Goal: Task Accomplishment & Management: Manage account settings

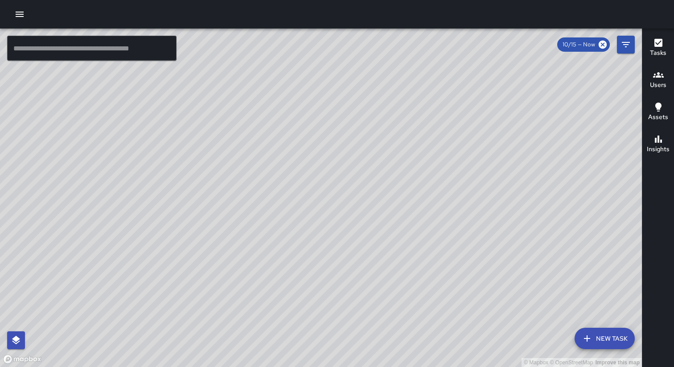
click at [18, 15] on icon "button" at bounding box center [19, 14] width 11 height 11
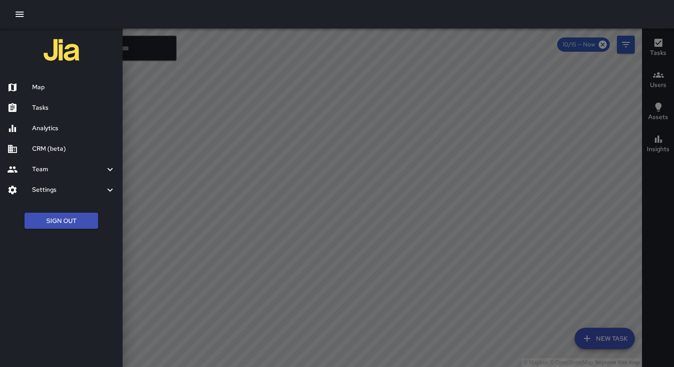
click at [70, 221] on button "Sign Out" at bounding box center [62, 221] width 74 height 16
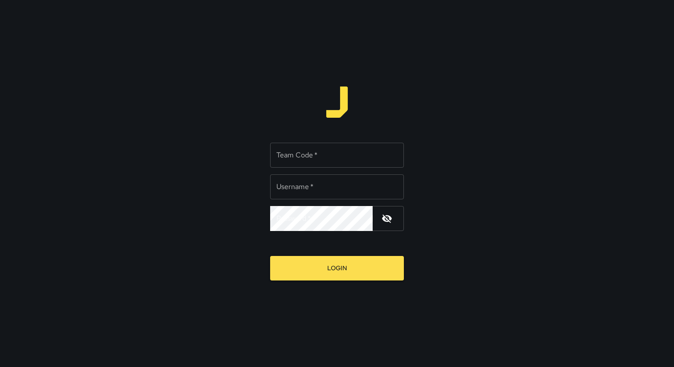
click at [304, 159] on input "Team Code   *" at bounding box center [337, 155] width 134 height 25
type input "****"
type input "**********"
click at [270, 256] on button "Login" at bounding box center [337, 268] width 134 height 25
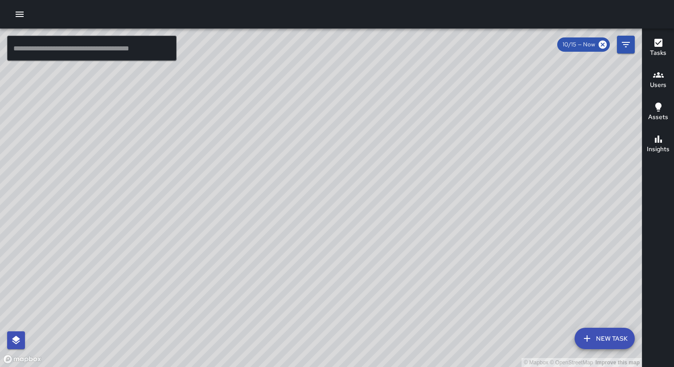
click at [16, 17] on icon "button" at bounding box center [19, 14] width 11 height 11
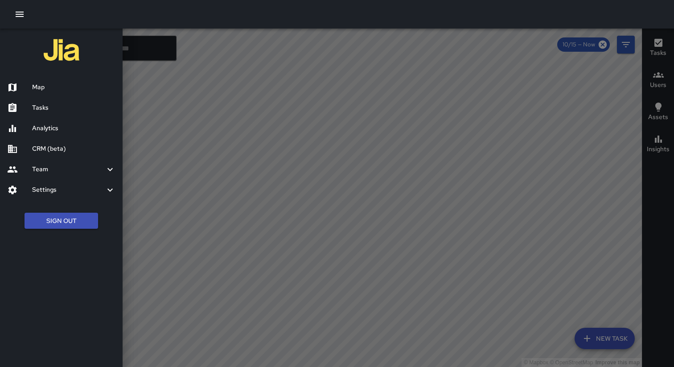
click at [47, 192] on h6 "Settings" at bounding box center [68, 190] width 73 height 10
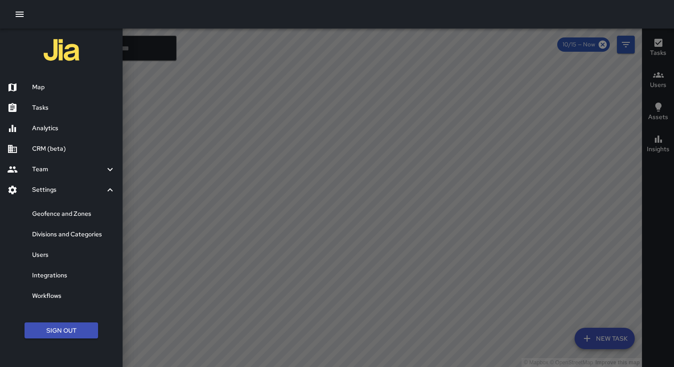
click at [57, 238] on h6 "Divisions and Categories" at bounding box center [73, 235] width 83 height 10
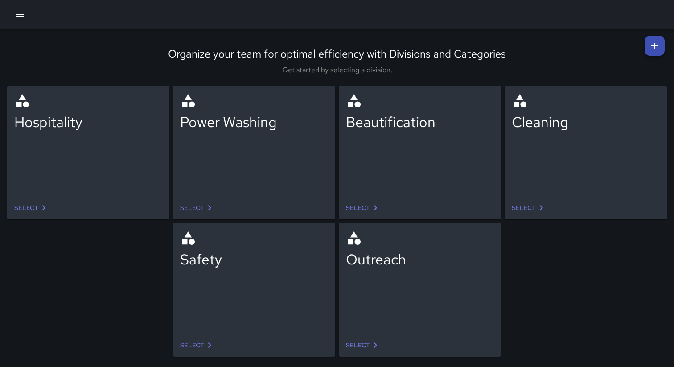
click at [524, 208] on link "Select" at bounding box center [529, 208] width 42 height 16
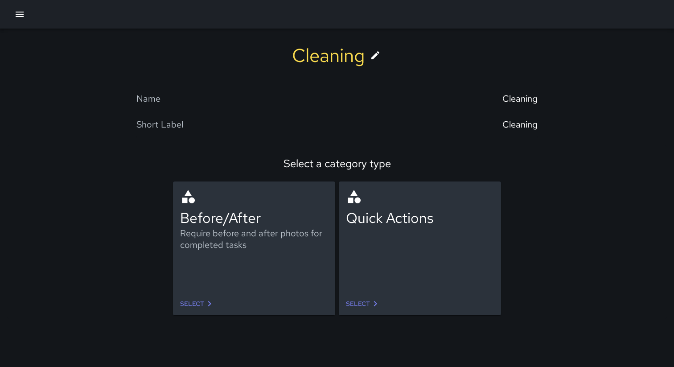
click at [201, 304] on link "Select" at bounding box center [198, 304] width 42 height 16
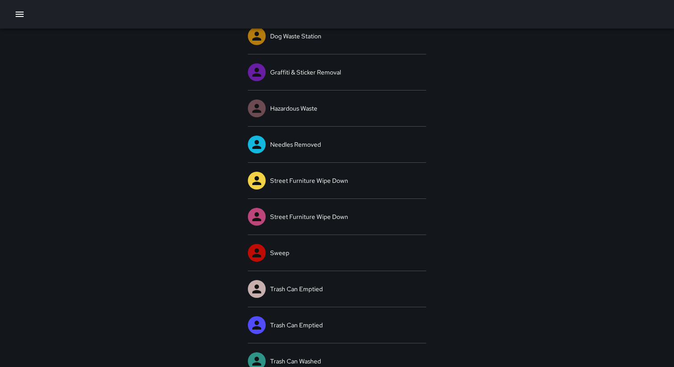
scroll to position [291, 0]
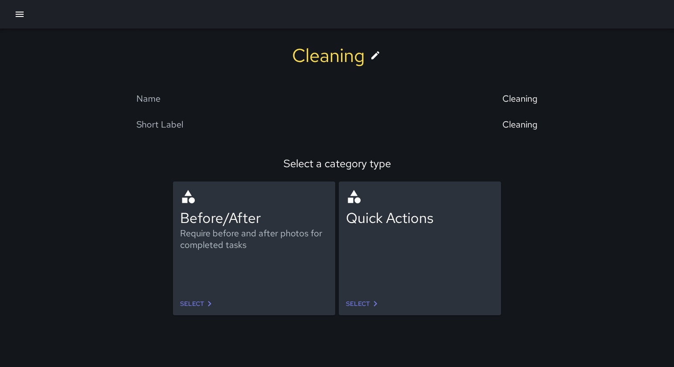
click at [382, 309] on link "Select" at bounding box center [363, 304] width 42 height 16
click at [230, 316] on div "Select a category type Before/After Require before and after photos for complet…" at bounding box center [337, 231] width 660 height 173
click at [199, 303] on link "Select" at bounding box center [198, 304] width 42 height 16
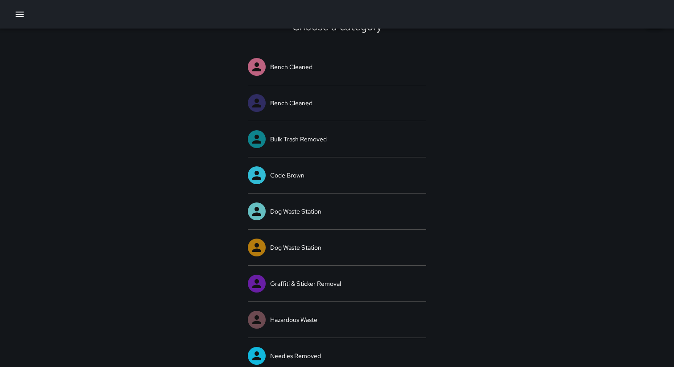
scroll to position [27, 0]
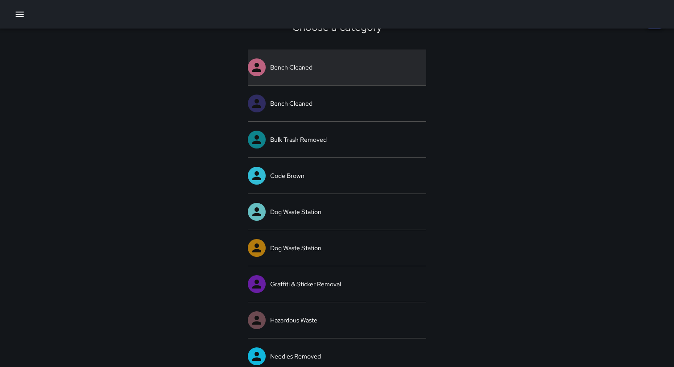
click at [317, 69] on link "Bench Cleaned" at bounding box center [337, 67] width 178 height 36
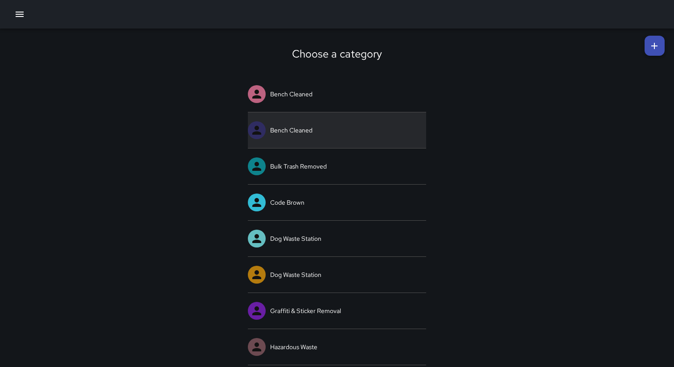
click at [284, 130] on link "Bench Cleaned" at bounding box center [337, 130] width 178 height 36
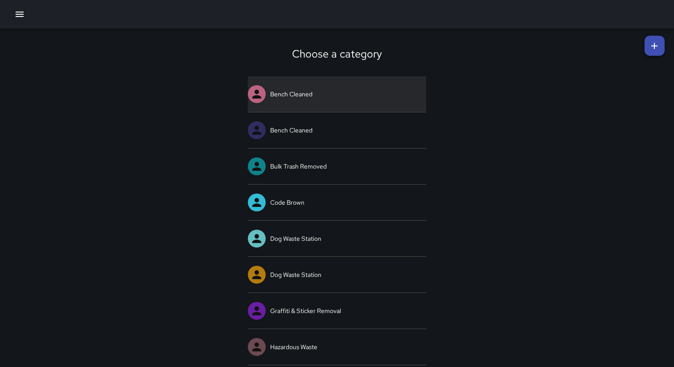
click at [300, 96] on link "Bench Cleaned" at bounding box center [337, 94] width 178 height 36
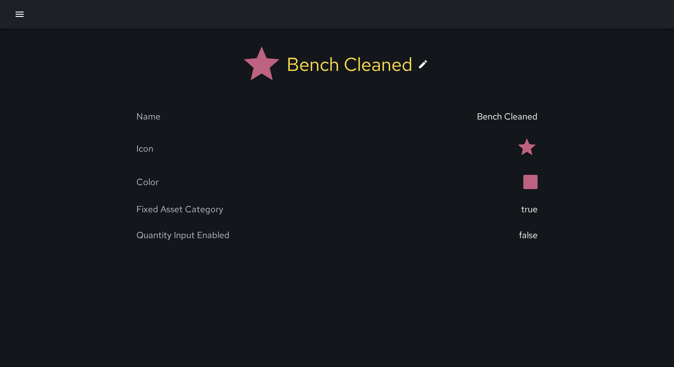
click at [424, 67] on icon at bounding box center [423, 64] width 11 height 11
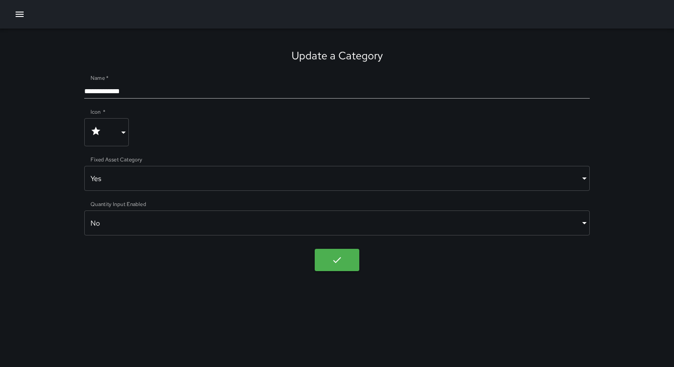
click at [324, 83] on div "**********" at bounding box center [336, 88] width 505 height 21
click at [317, 90] on input "**********" at bounding box center [336, 91] width 505 height 14
type input "**********"
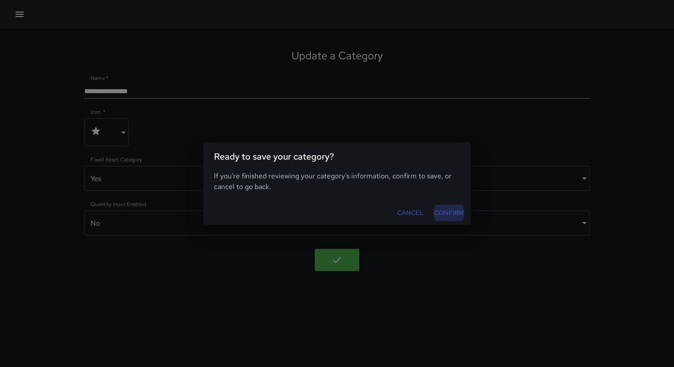
click at [445, 214] on button "Confirm" at bounding box center [449, 213] width 37 height 16
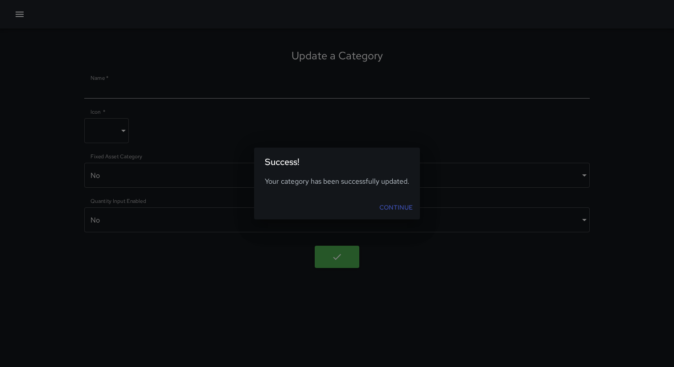
click at [392, 208] on link "Continue" at bounding box center [396, 207] width 41 height 16
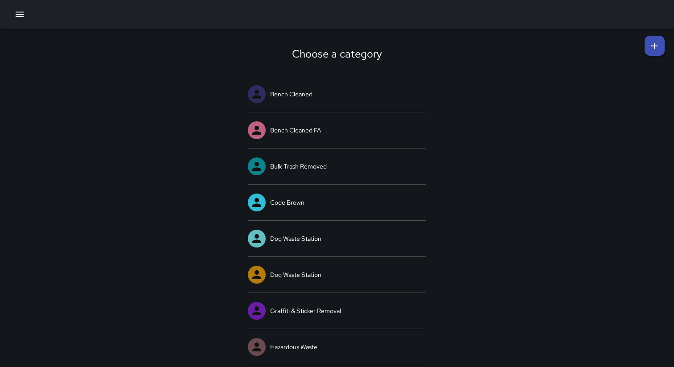
click at [17, 13] on icon "button" at bounding box center [19, 14] width 11 height 11
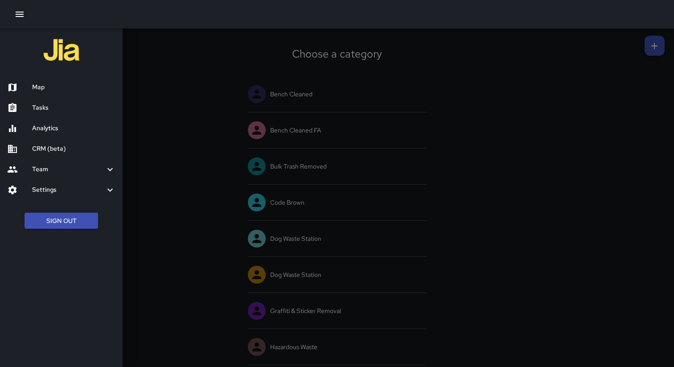
click at [64, 186] on h6 "Settings" at bounding box center [68, 190] width 73 height 10
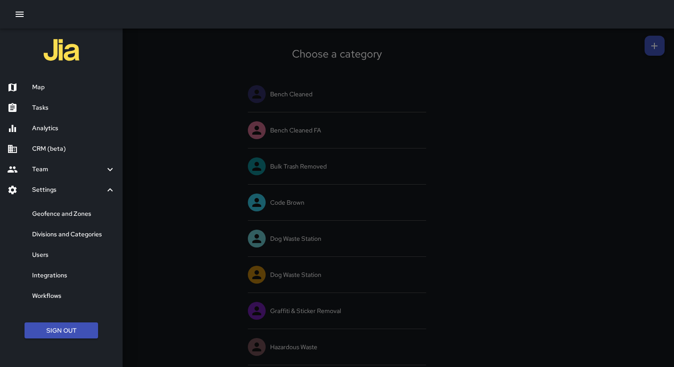
click at [70, 234] on h6 "Divisions and Categories" at bounding box center [73, 235] width 83 height 10
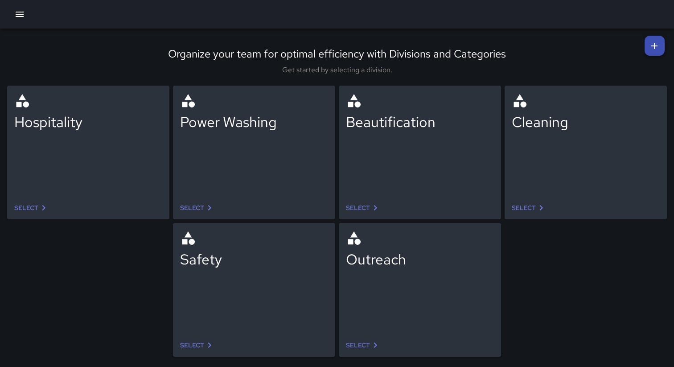
click at [529, 205] on link "Select" at bounding box center [529, 208] width 42 height 16
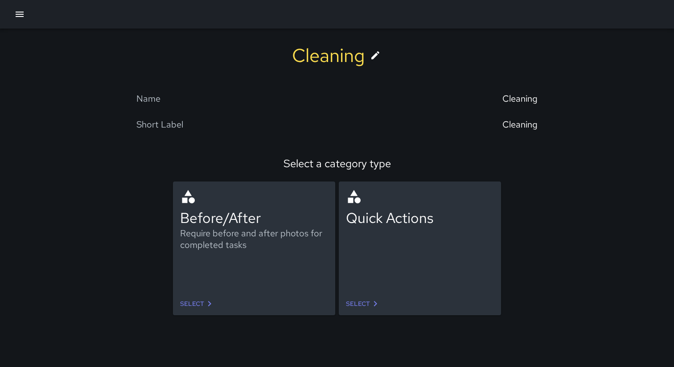
click at [187, 303] on link "Select" at bounding box center [198, 304] width 42 height 16
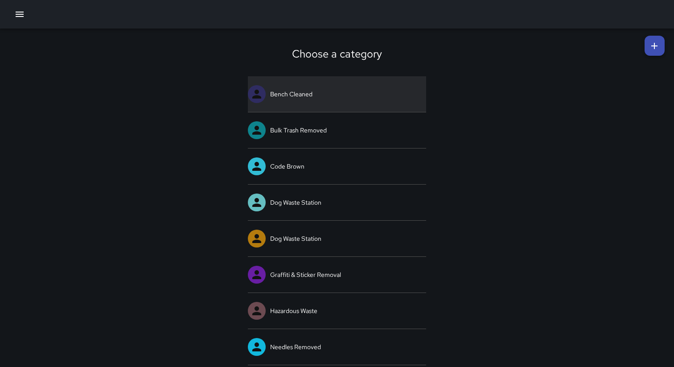
click at [299, 99] on link "Bench Cleaned" at bounding box center [337, 94] width 178 height 36
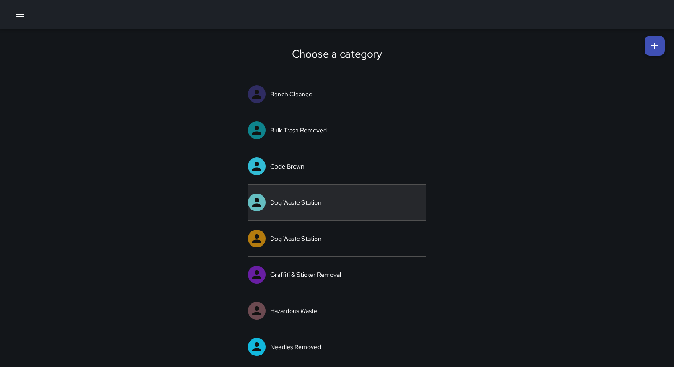
click at [283, 207] on link "Dog Waste Station" at bounding box center [337, 203] width 178 height 36
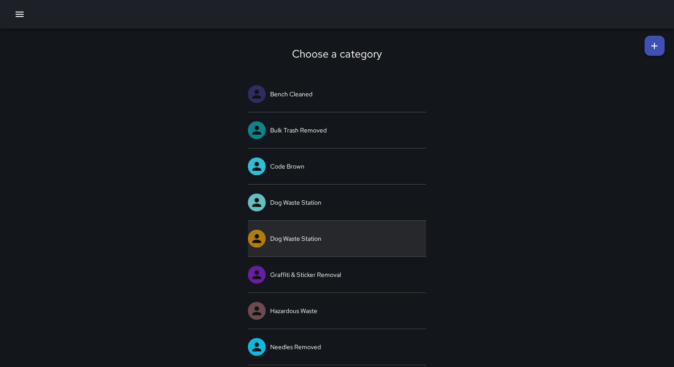
click at [301, 242] on link "Dog Waste Station" at bounding box center [337, 239] width 178 height 36
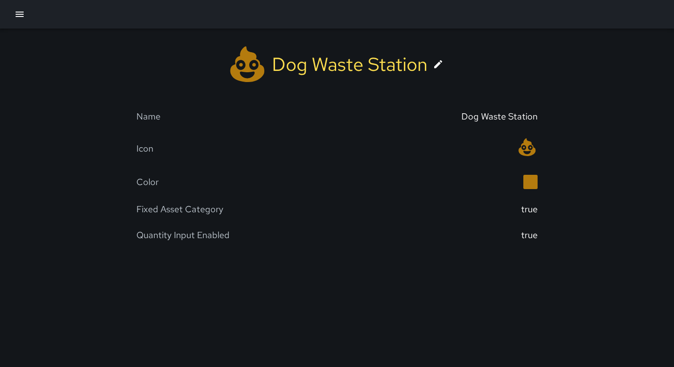
click at [438, 68] on icon at bounding box center [438, 64] width 11 height 11
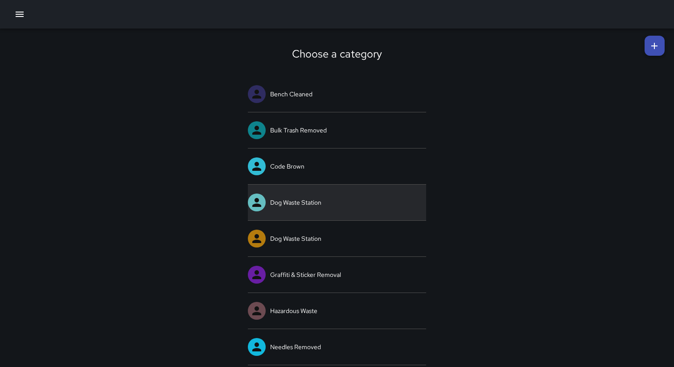
click at [325, 214] on link "Dog Waste Station" at bounding box center [337, 203] width 178 height 36
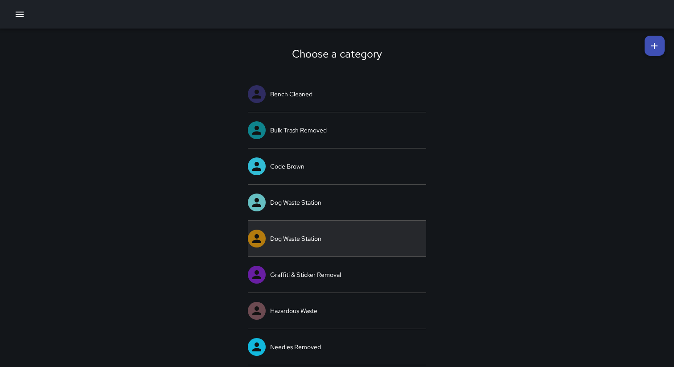
click at [326, 235] on link "Dog Waste Station" at bounding box center [337, 239] width 178 height 36
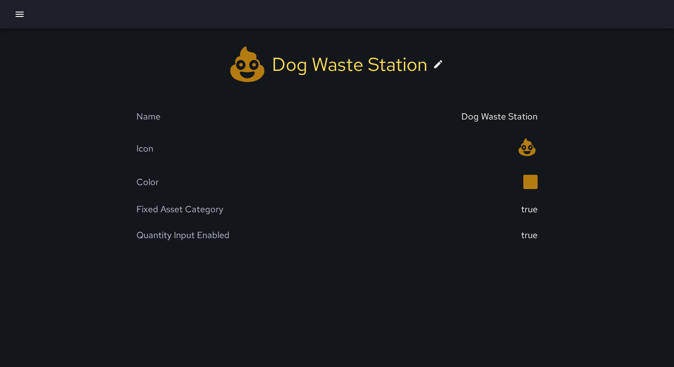
click at [437, 63] on icon at bounding box center [438, 64] width 11 height 11
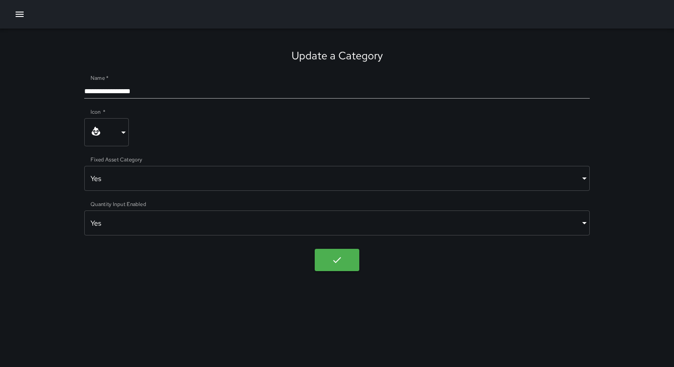
click at [225, 93] on input "**********" at bounding box center [336, 91] width 505 height 14
click at [330, 262] on button "button" at bounding box center [337, 260] width 45 height 22
type input "**********"
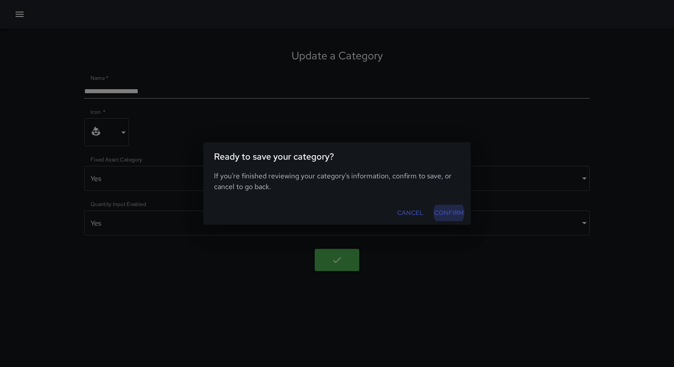
click at [447, 213] on button "Confirm" at bounding box center [449, 213] width 37 height 16
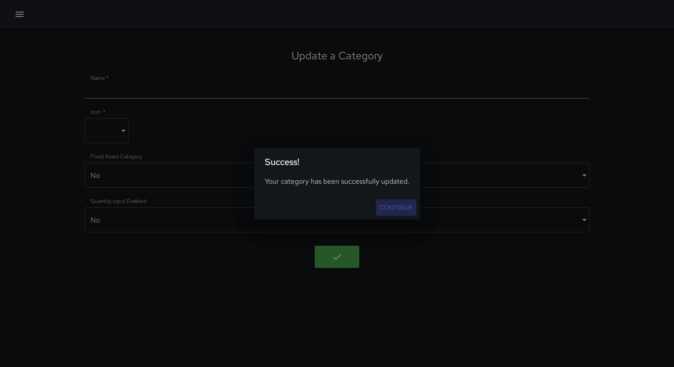
click at [390, 205] on link "Continue" at bounding box center [396, 207] width 41 height 16
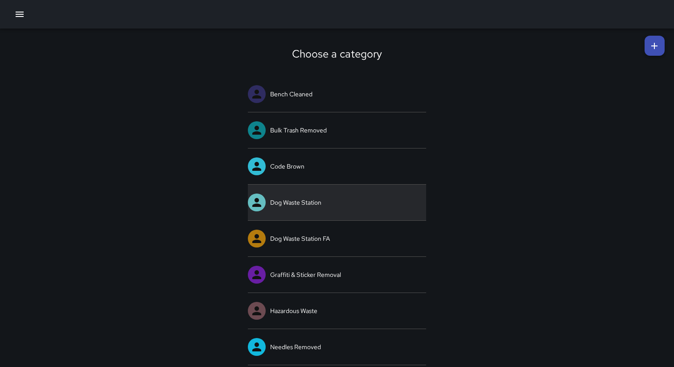
click at [311, 198] on link "Dog Waste Station" at bounding box center [337, 203] width 178 height 36
click at [332, 201] on link "Dog Waste Station" at bounding box center [337, 203] width 178 height 36
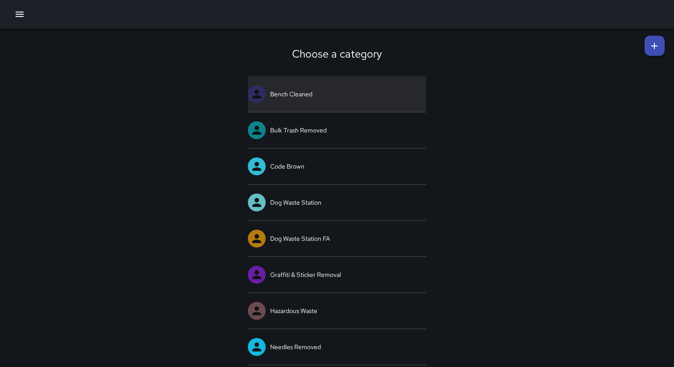
click at [326, 102] on link "Bench Cleaned" at bounding box center [337, 94] width 178 height 36
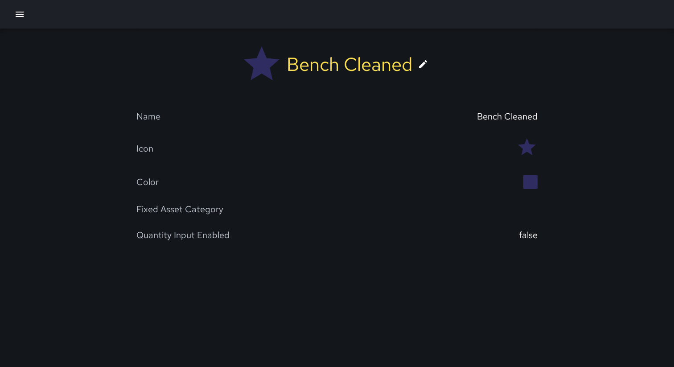
click at [417, 205] on div at bounding box center [437, 209] width 201 height 12
click at [424, 66] on icon at bounding box center [423, 64] width 11 height 11
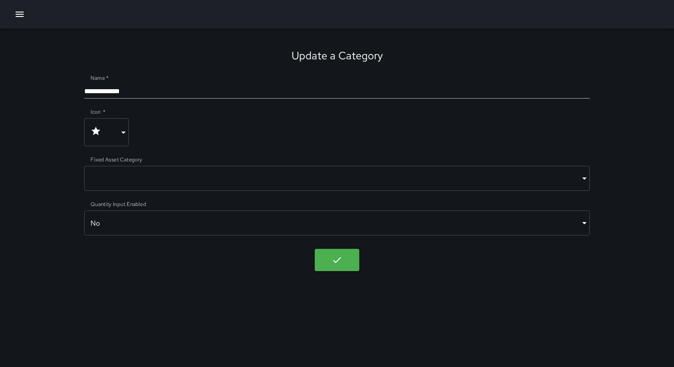
click at [382, 182] on body "**********" at bounding box center [337, 183] width 674 height 367
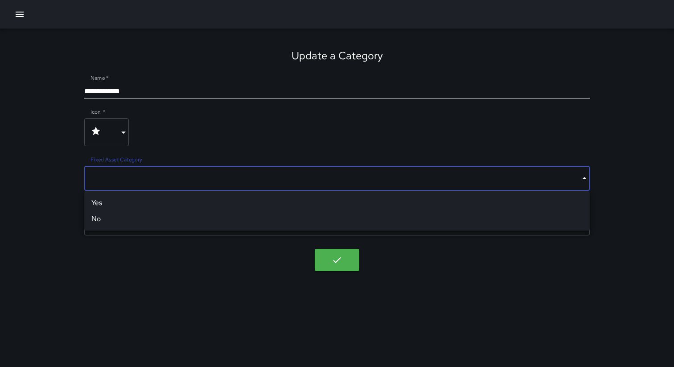
click at [374, 223] on li "No" at bounding box center [336, 219] width 505 height 16
type input "*****"
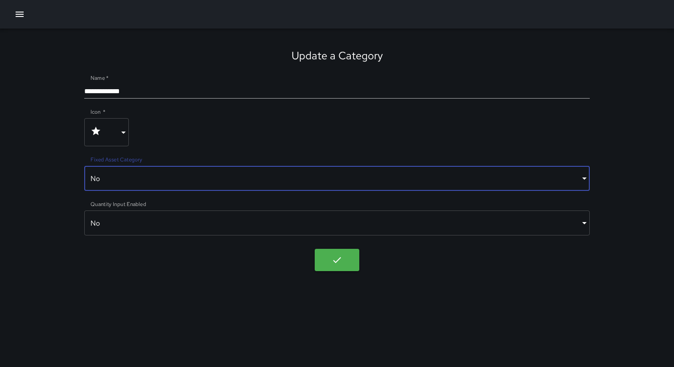
click at [337, 264] on icon "button" at bounding box center [337, 259] width 11 height 11
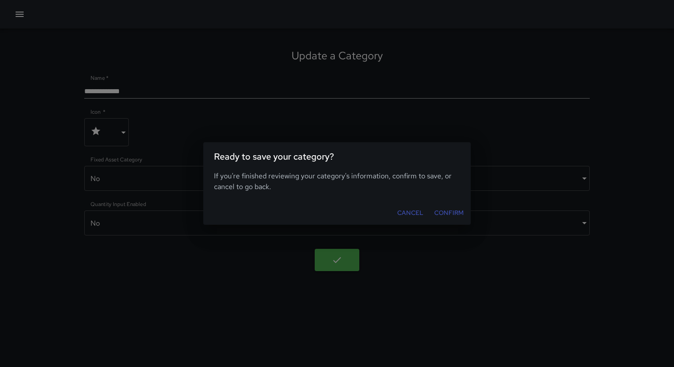
click at [448, 211] on button "Confirm" at bounding box center [449, 213] width 37 height 16
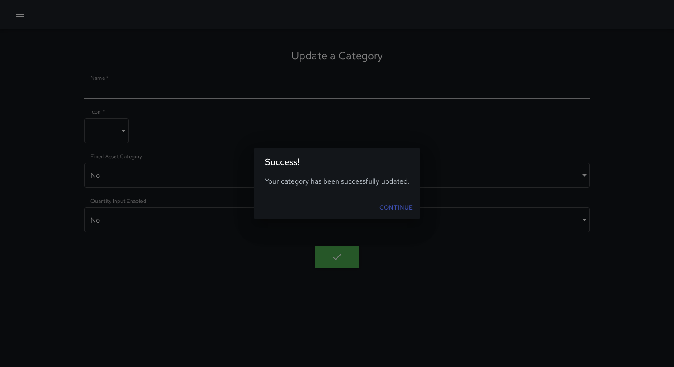
click at [385, 204] on link "Continue" at bounding box center [396, 207] width 41 height 16
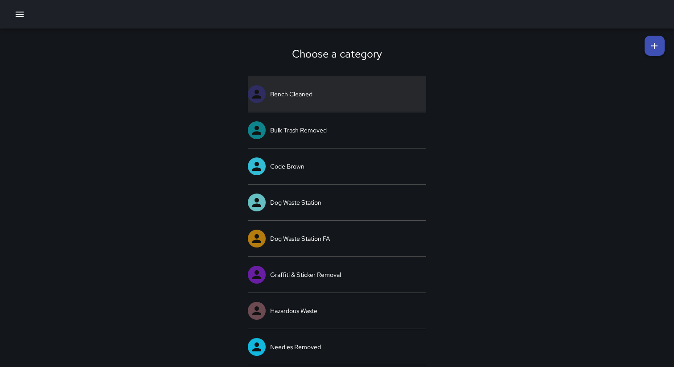
click at [323, 98] on link "Bench Cleaned" at bounding box center [337, 94] width 178 height 36
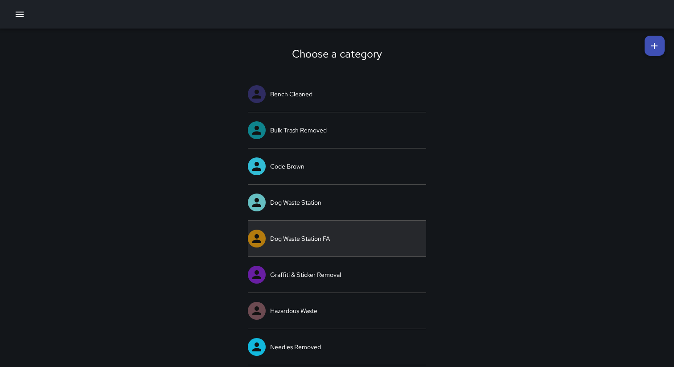
click at [297, 233] on link "Dog Waste Station FA" at bounding box center [337, 239] width 178 height 36
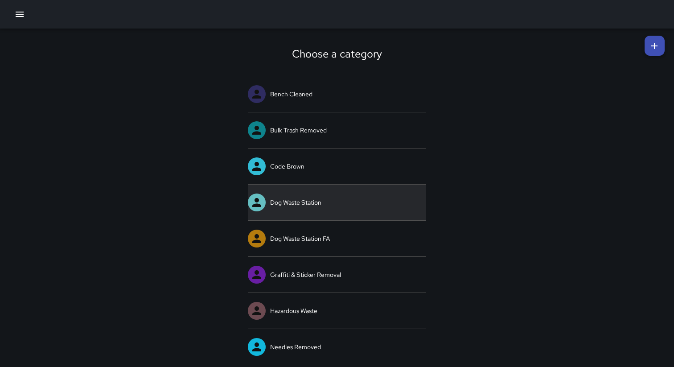
click at [305, 201] on link "Dog Waste Station" at bounding box center [337, 203] width 178 height 36
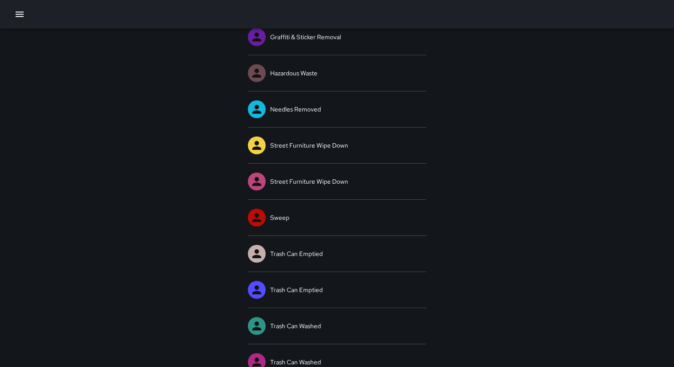
scroll to position [240, 0]
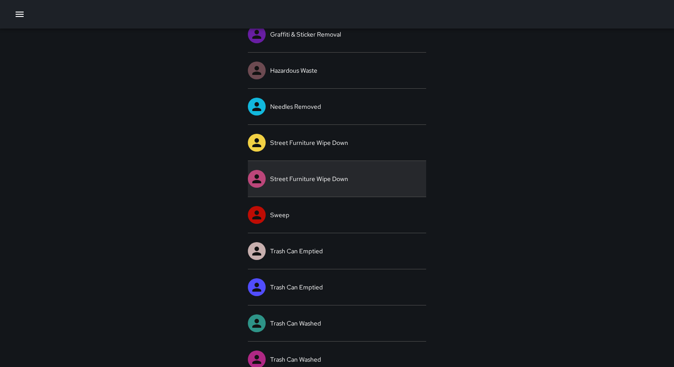
click at [299, 177] on link "Street Furniture Wipe Down" at bounding box center [337, 179] width 178 height 36
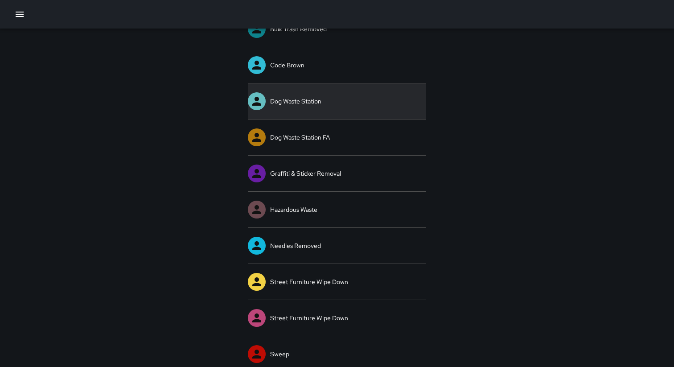
scroll to position [122, 0]
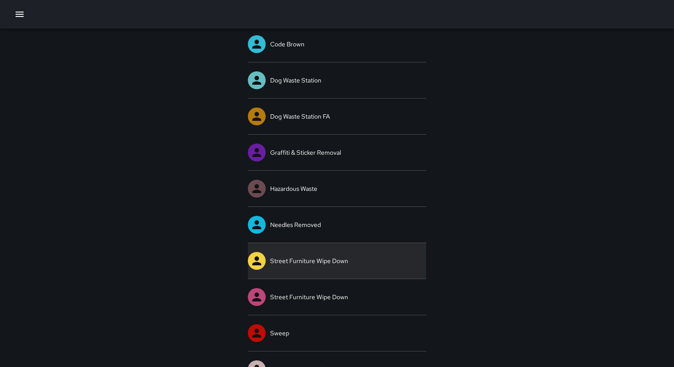
click at [333, 254] on link "Street Furniture Wipe Down" at bounding box center [337, 261] width 178 height 36
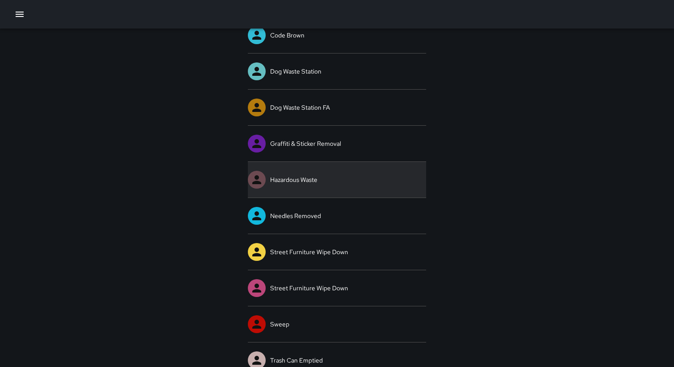
scroll to position [137, 0]
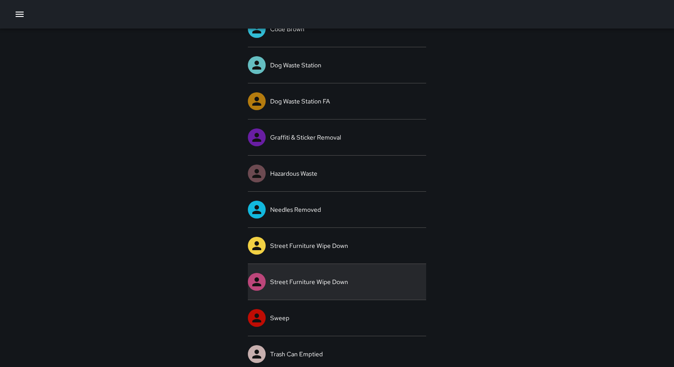
click at [317, 275] on link "Street Furniture Wipe Down" at bounding box center [337, 282] width 178 height 36
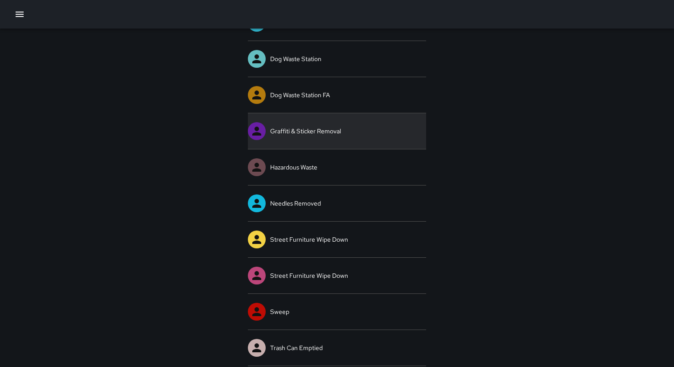
scroll to position [157, 0]
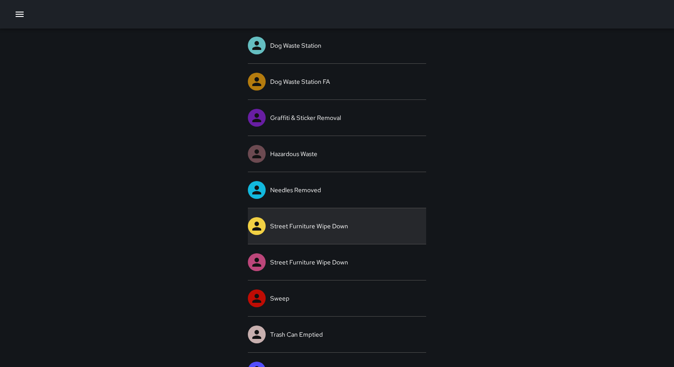
click at [286, 219] on link "Street Furniture Wipe Down" at bounding box center [337, 226] width 178 height 36
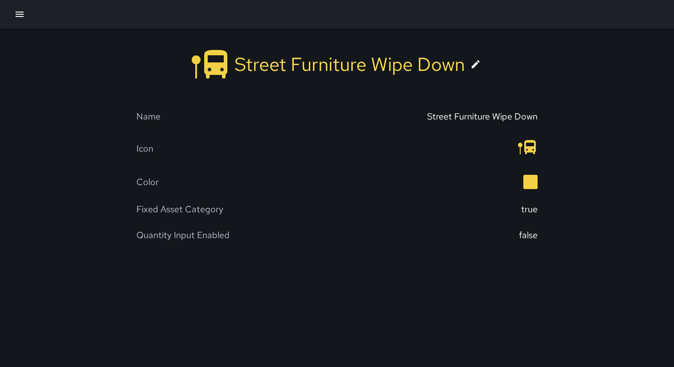
click at [479, 64] on icon at bounding box center [475, 64] width 11 height 11
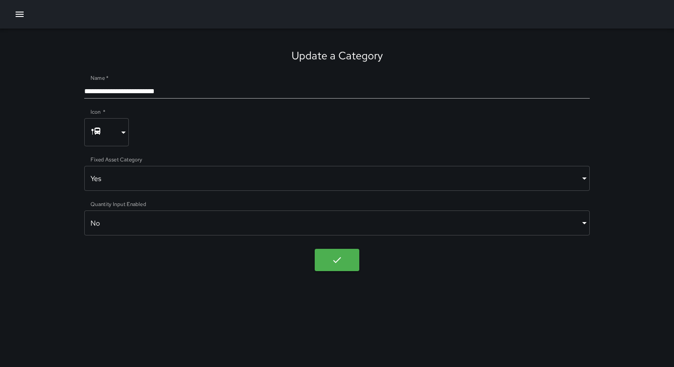
click at [345, 87] on input "**********" at bounding box center [336, 91] width 505 height 14
click at [337, 261] on icon "button" at bounding box center [337, 260] width 8 height 6
type input "**********"
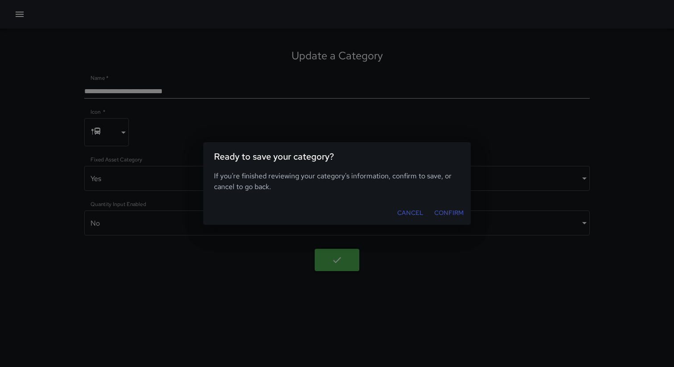
click at [445, 209] on button "Confirm" at bounding box center [449, 213] width 37 height 16
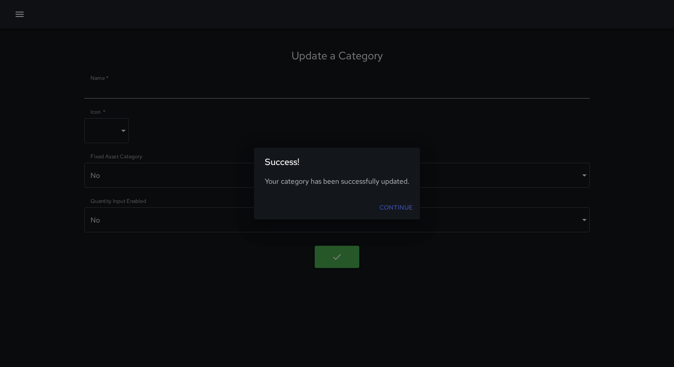
click at [401, 210] on link "Continue" at bounding box center [396, 207] width 41 height 16
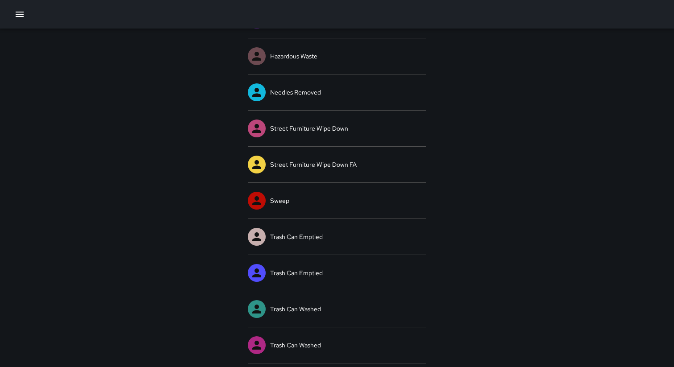
scroll to position [255, 0]
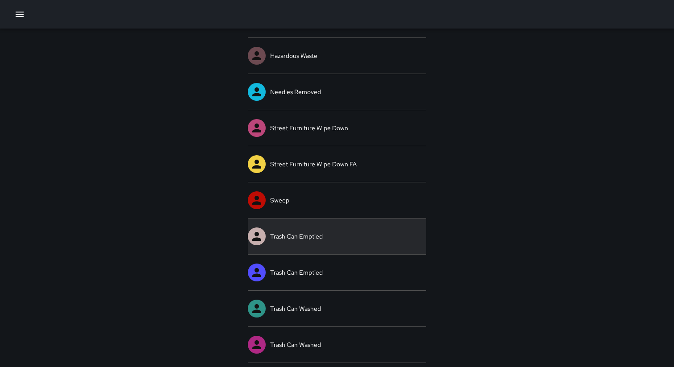
click at [321, 242] on link "Trash Can Emptied" at bounding box center [337, 236] width 178 height 36
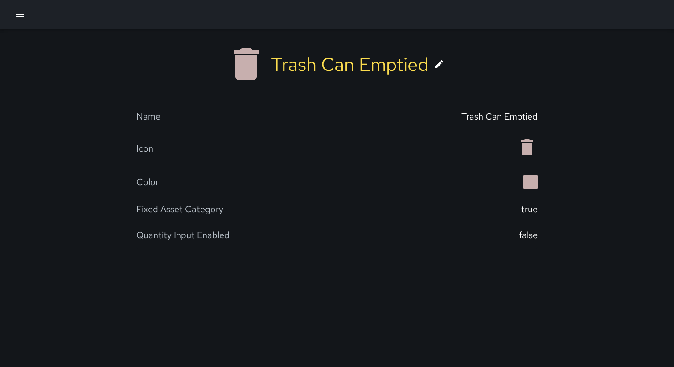
click at [438, 68] on icon at bounding box center [439, 64] width 11 height 11
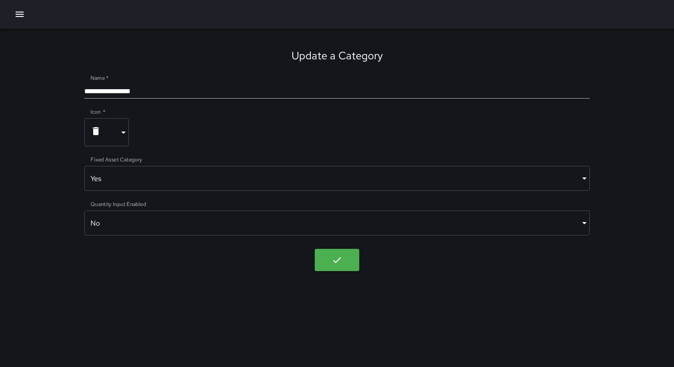
click at [267, 97] on input "**********" at bounding box center [336, 91] width 505 height 14
type input "**********"
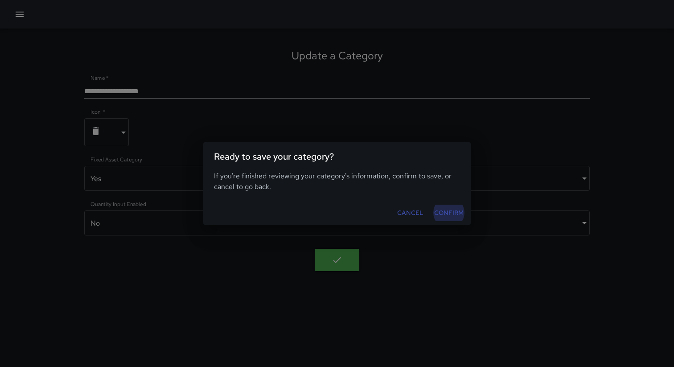
click at [444, 214] on button "Confirm" at bounding box center [449, 213] width 37 height 16
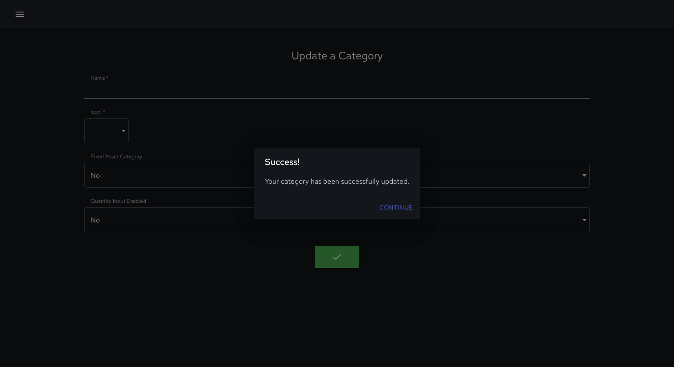
click at [395, 205] on link "Continue" at bounding box center [396, 207] width 41 height 16
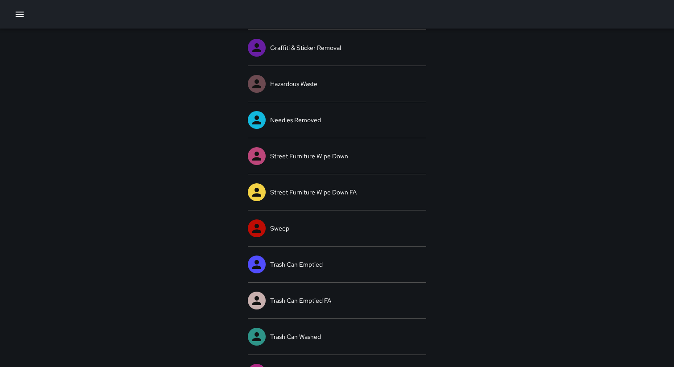
scroll to position [255, 0]
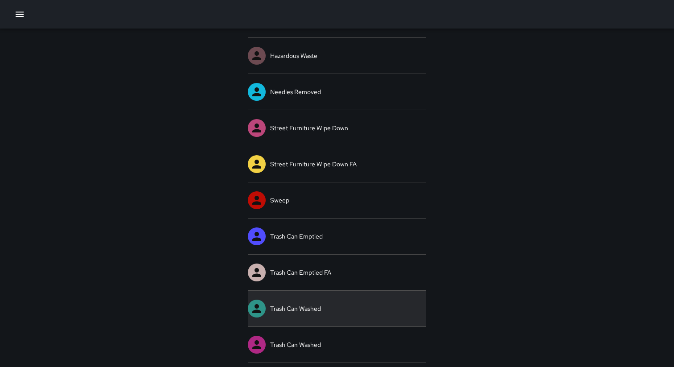
click at [305, 300] on link "Trash Can Washed" at bounding box center [337, 309] width 178 height 36
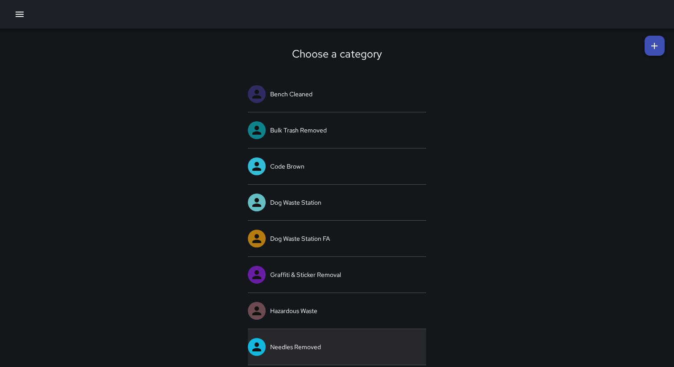
click at [315, 349] on link "Needles Removed" at bounding box center [337, 347] width 178 height 36
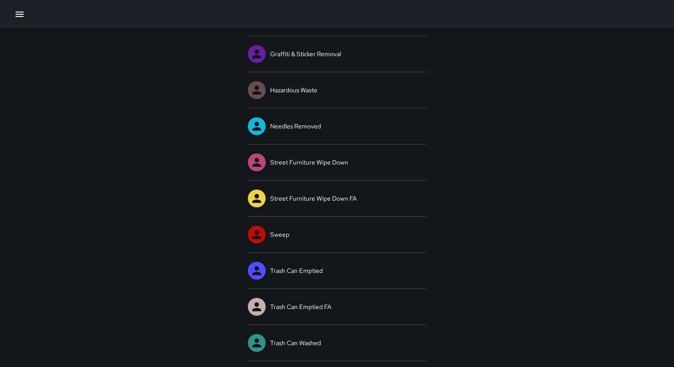
scroll to position [255, 0]
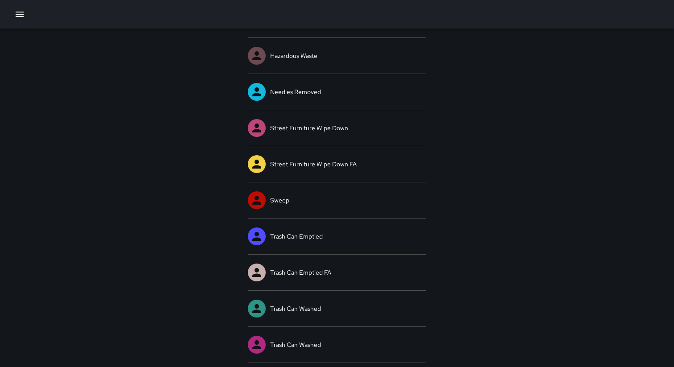
click at [558, 103] on div "Choose a category Bench Cleaned Bulk Trash Removed Code Brown Dog Waste Station…" at bounding box center [337, 72] width 674 height 596
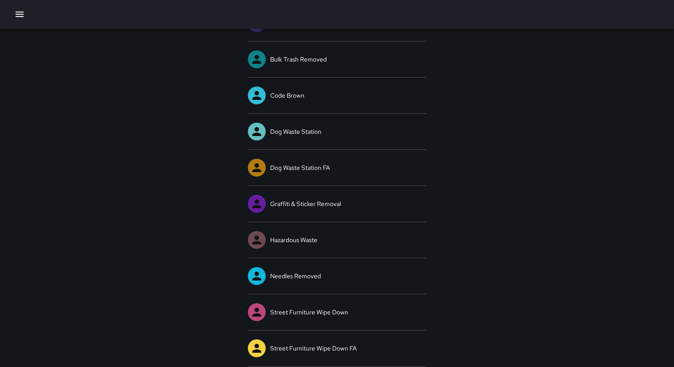
scroll to position [0, 0]
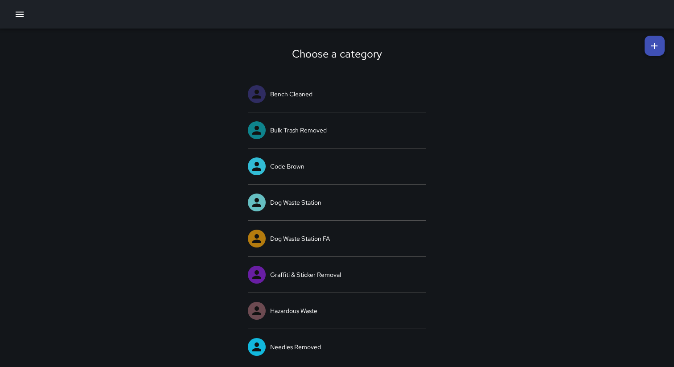
click at [502, 87] on div "Choose a category Bench Cleaned Bulk Trash Removed Code Brown Dog Waste Station…" at bounding box center [337, 327] width 674 height 596
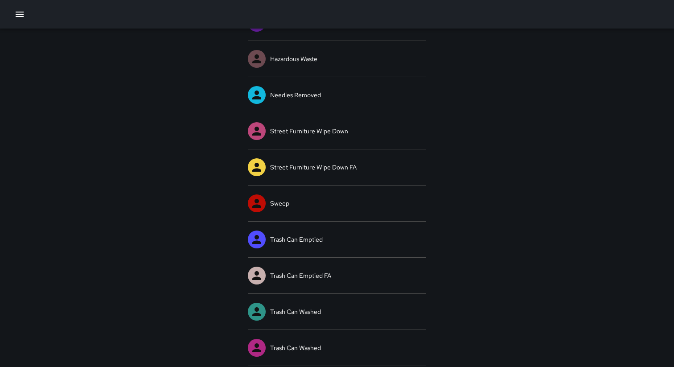
scroll to position [255, 0]
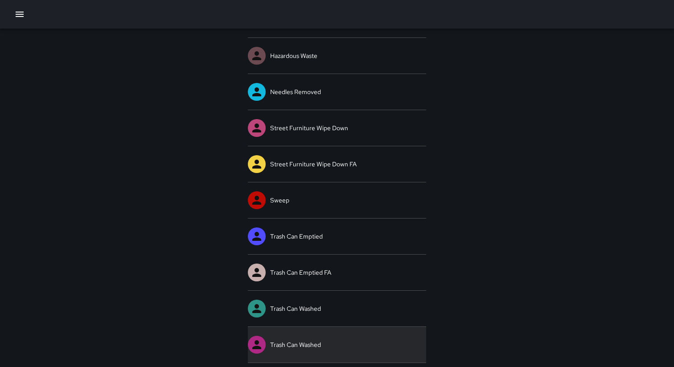
click at [342, 335] on link "Trash Can Washed" at bounding box center [337, 345] width 178 height 36
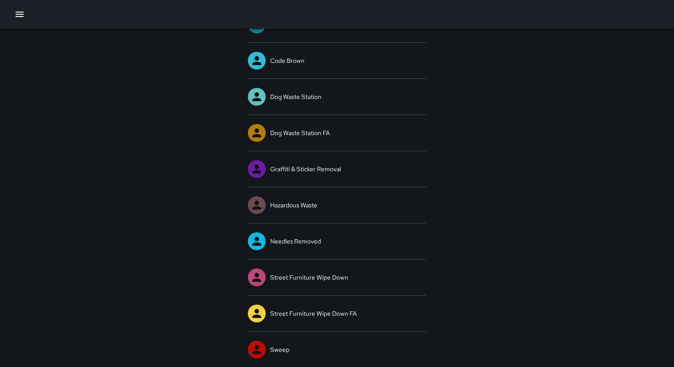
scroll to position [255, 0]
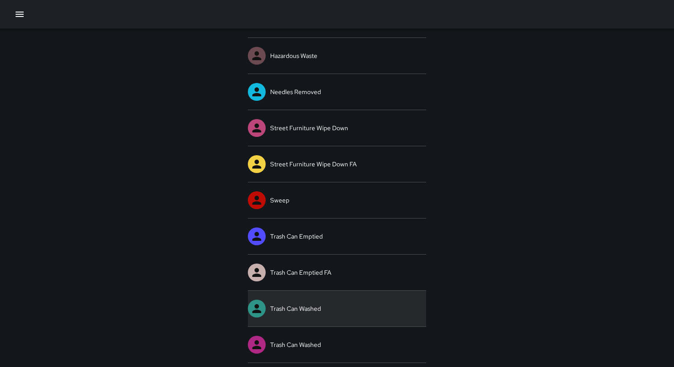
click at [348, 307] on link "Trash Can Washed" at bounding box center [337, 309] width 178 height 36
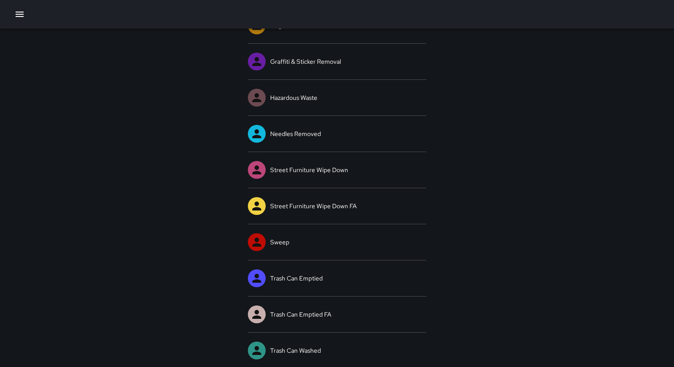
scroll to position [255, 0]
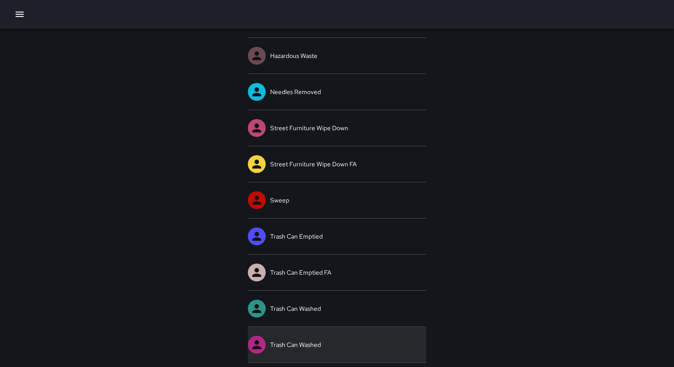
click at [340, 343] on link "Trash Can Washed" at bounding box center [337, 345] width 178 height 36
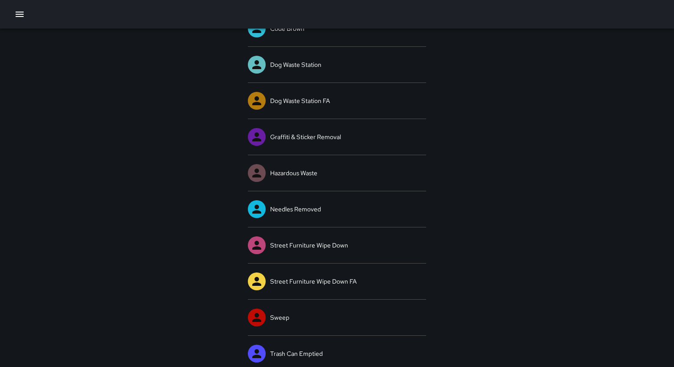
scroll to position [255, 0]
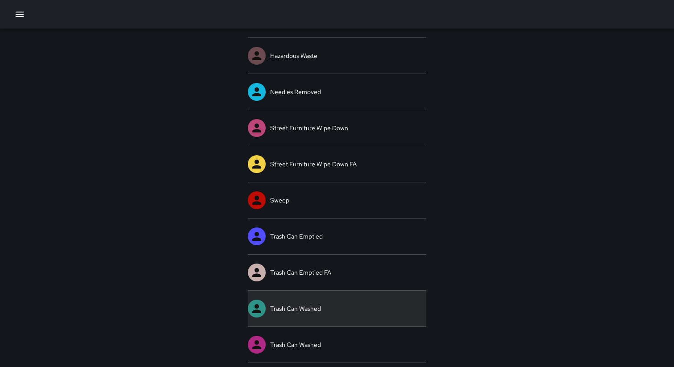
click at [354, 300] on link "Trash Can Washed" at bounding box center [337, 309] width 178 height 36
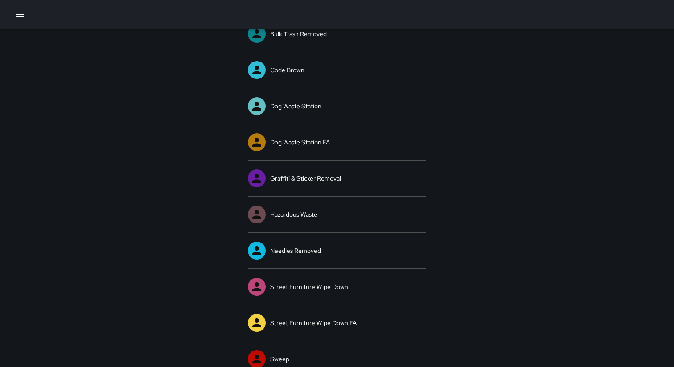
scroll to position [255, 0]
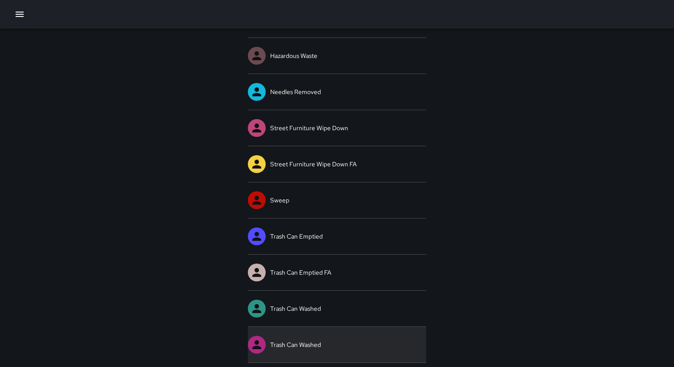
click at [327, 341] on link "Trash Can Washed" at bounding box center [337, 345] width 178 height 36
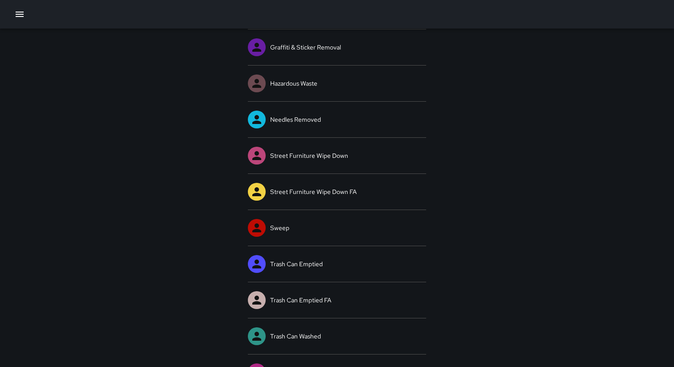
scroll to position [255, 0]
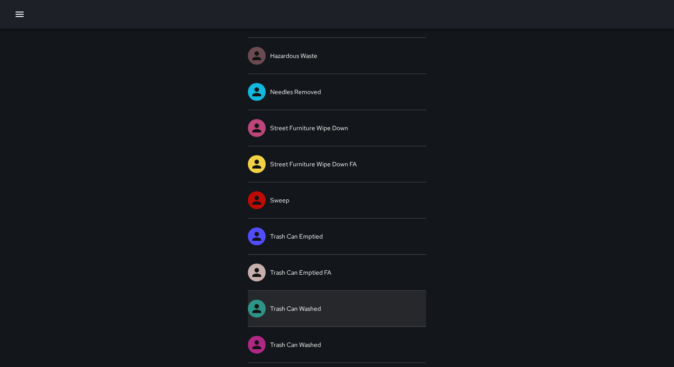
click at [344, 308] on link "Trash Can Washed" at bounding box center [337, 309] width 178 height 36
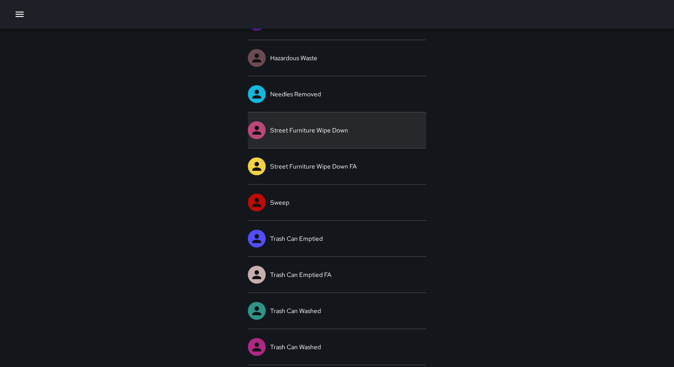
scroll to position [255, 0]
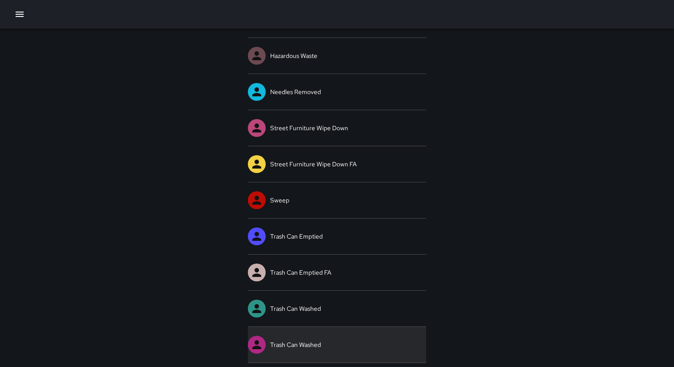
click at [336, 345] on link "Trash Can Washed" at bounding box center [337, 345] width 178 height 36
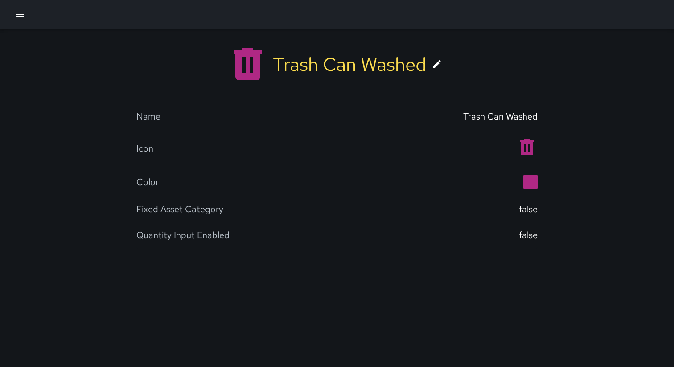
click at [435, 62] on icon at bounding box center [436, 64] width 11 height 11
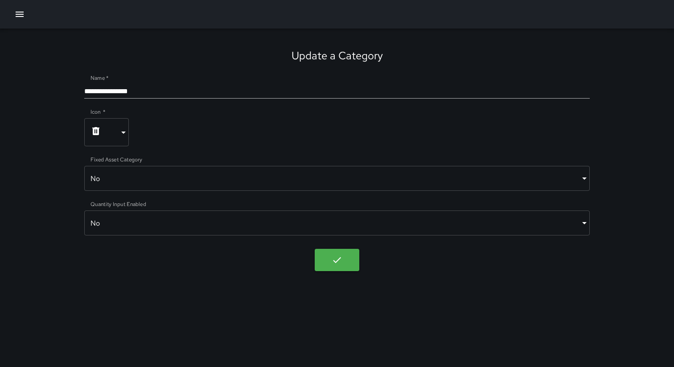
click at [195, 90] on input "**********" at bounding box center [336, 91] width 505 height 14
type input "**********"
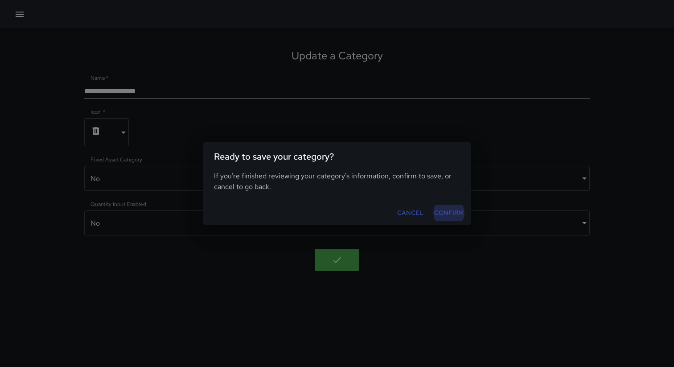
click at [447, 213] on button "Confirm" at bounding box center [449, 213] width 37 height 16
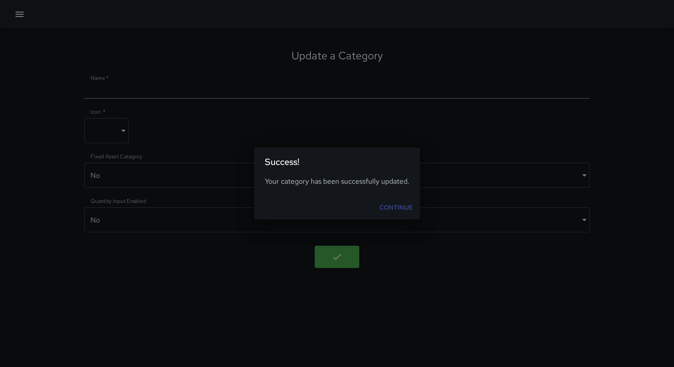
click at [405, 203] on link "Continue" at bounding box center [396, 207] width 41 height 16
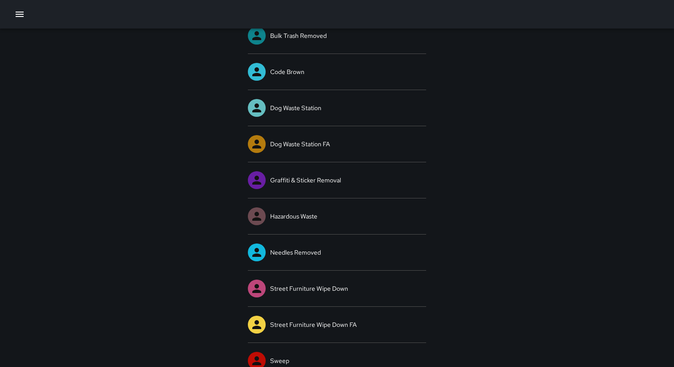
scroll to position [90, 0]
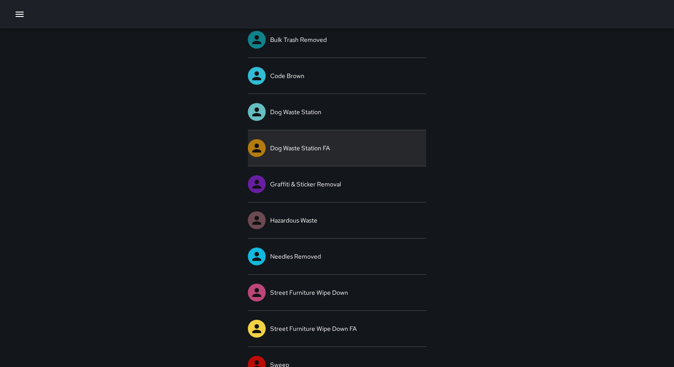
click at [317, 143] on link "Dog Waste Station FA" at bounding box center [337, 148] width 178 height 36
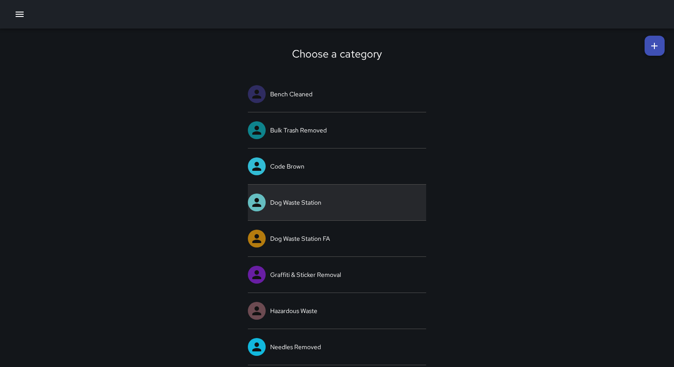
click at [301, 197] on link "Dog Waste Station" at bounding box center [337, 203] width 178 height 36
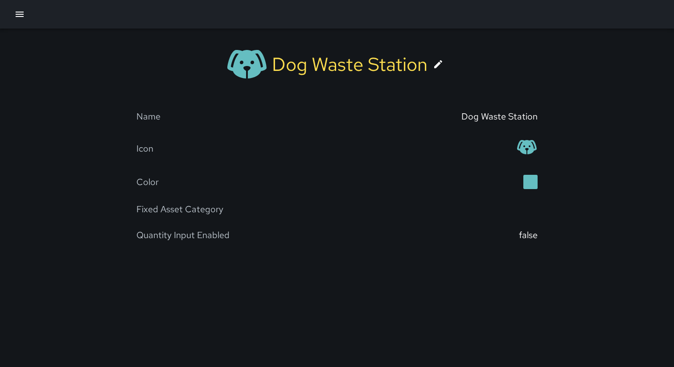
click at [533, 239] on div "false" at bounding box center [528, 235] width 19 height 12
click at [517, 235] on div "false" at bounding box center [437, 235] width 201 height 12
click at [437, 63] on icon at bounding box center [438, 64] width 11 height 11
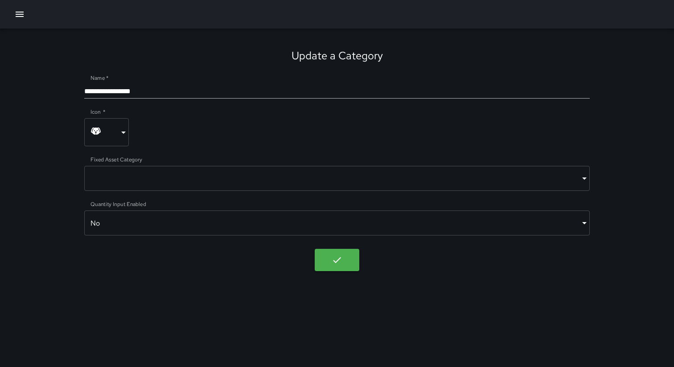
click at [382, 222] on body "**********" at bounding box center [337, 183] width 674 height 367
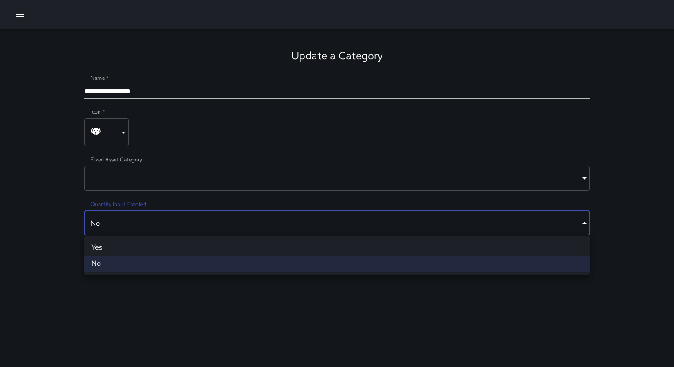
click at [347, 250] on li "Yes" at bounding box center [336, 247] width 505 height 16
type input "****"
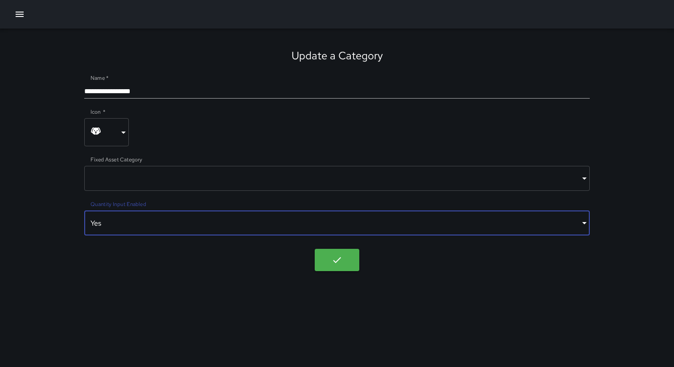
click at [316, 262] on button "button" at bounding box center [337, 260] width 45 height 22
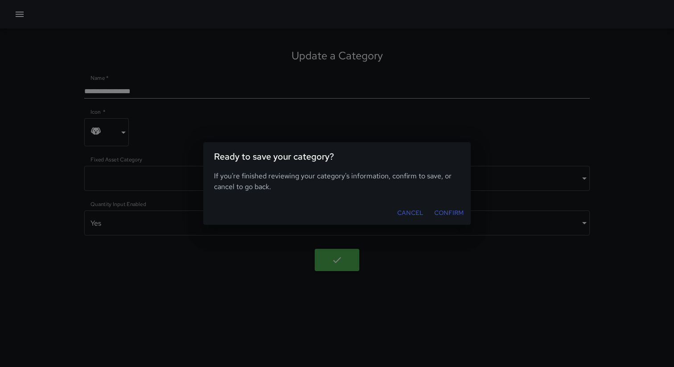
click at [406, 211] on button "Cancel" at bounding box center [410, 213] width 33 height 16
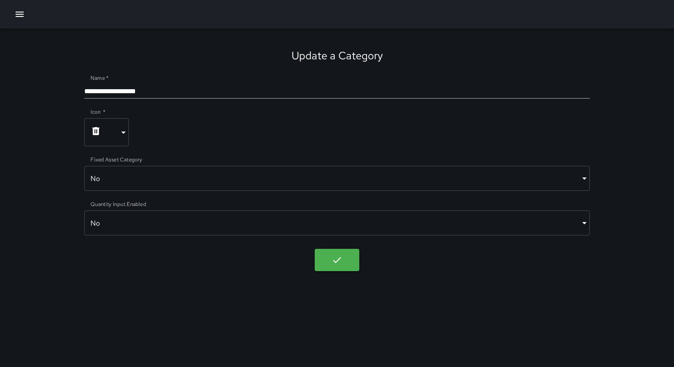
click at [17, 16] on icon "button" at bounding box center [19, 14] width 11 height 11
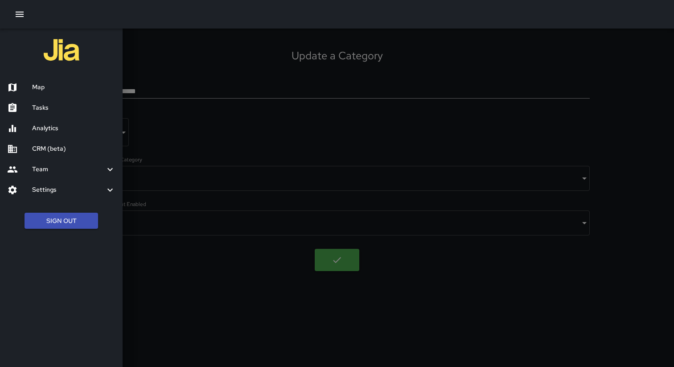
click at [69, 187] on h6 "Settings" at bounding box center [68, 190] width 73 height 10
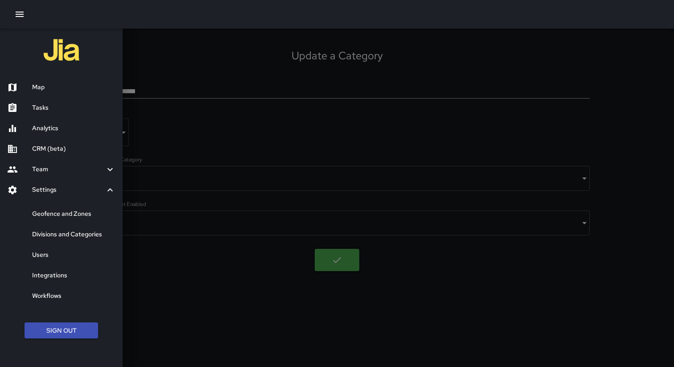
click at [79, 239] on div "Divisions and Categories" at bounding box center [61, 234] width 123 height 21
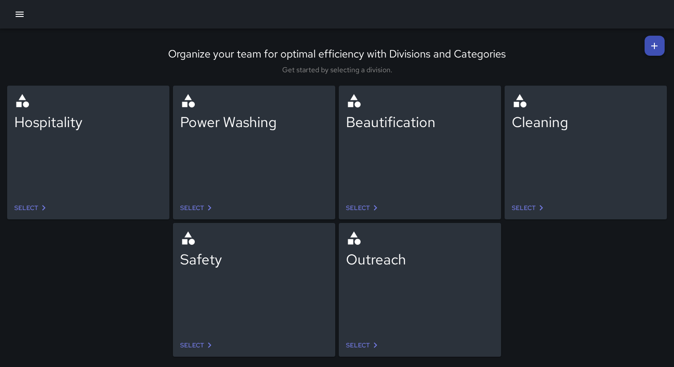
click at [365, 209] on link "Select" at bounding box center [363, 208] width 42 height 16
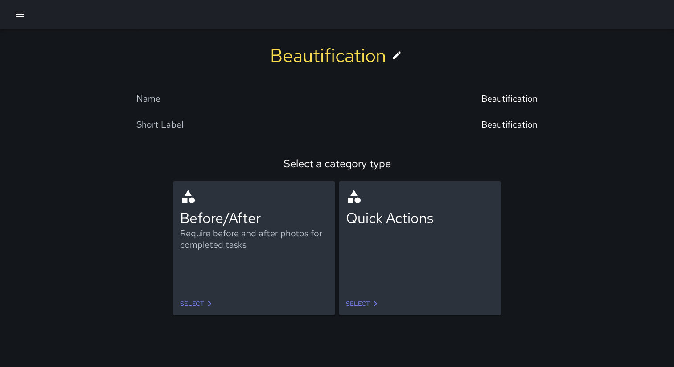
click at [213, 304] on icon at bounding box center [209, 303] width 11 height 11
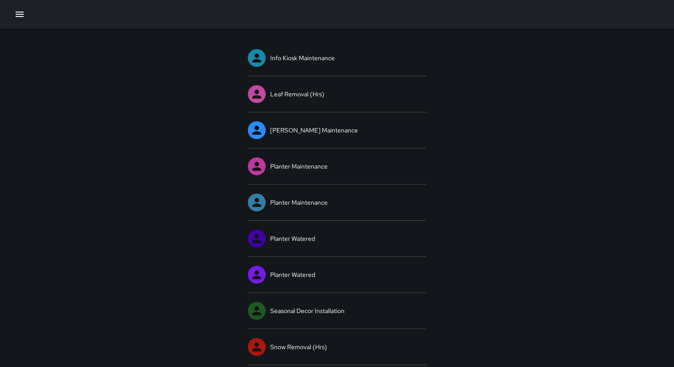
scroll to position [76, 0]
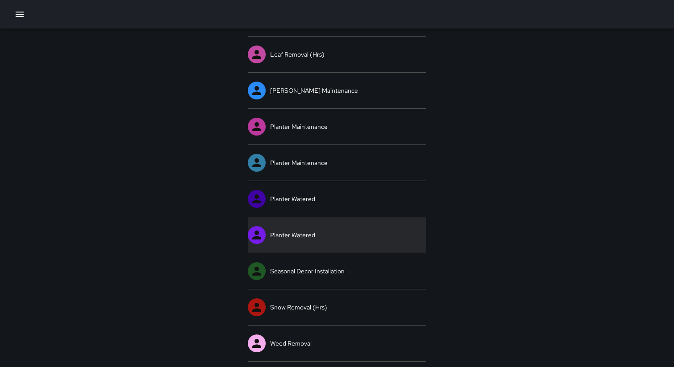
click at [302, 230] on link "Planter Watered" at bounding box center [337, 235] width 178 height 36
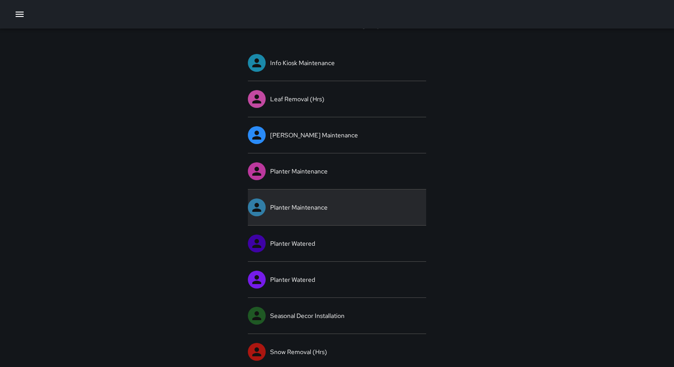
scroll to position [59, 0]
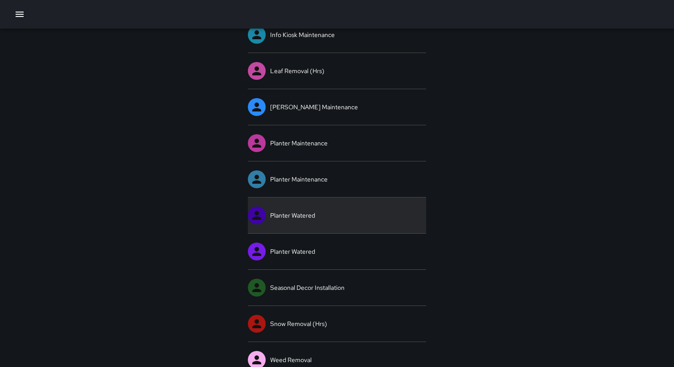
click at [291, 216] on link "Planter Watered" at bounding box center [337, 215] width 178 height 36
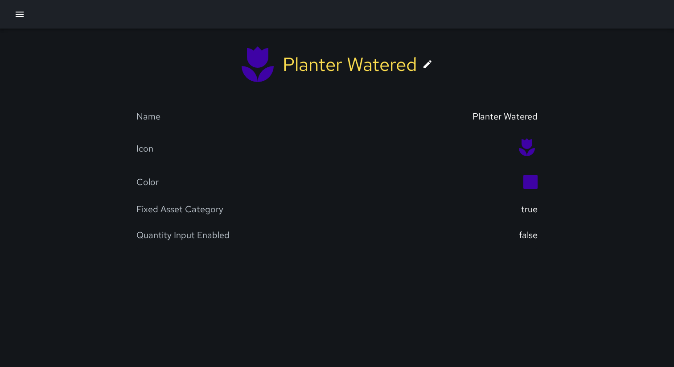
click at [427, 65] on icon at bounding box center [427, 64] width 8 height 8
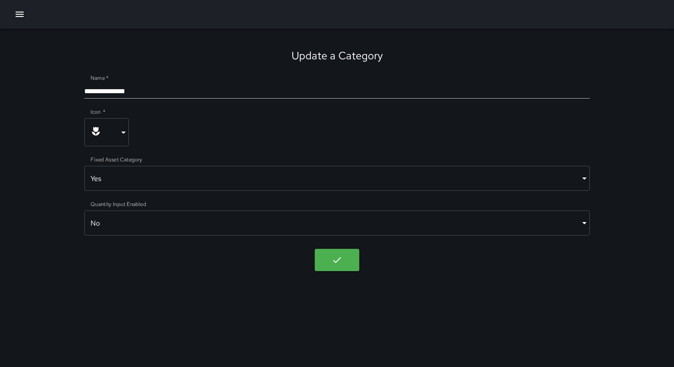
click at [322, 93] on input "**********" at bounding box center [336, 91] width 505 height 14
click at [337, 264] on icon "button" at bounding box center [337, 259] width 11 height 11
type input "**********"
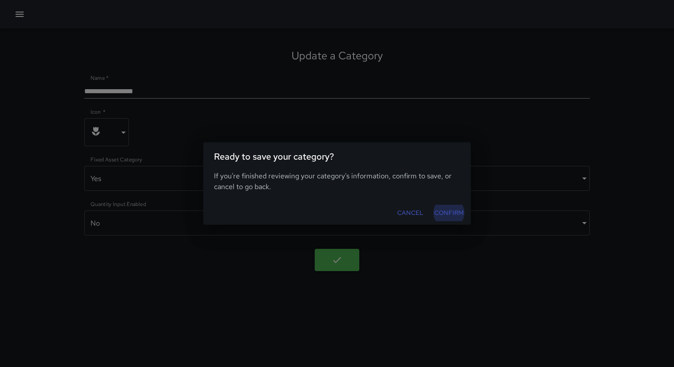
click at [439, 218] on button "Confirm" at bounding box center [449, 213] width 37 height 16
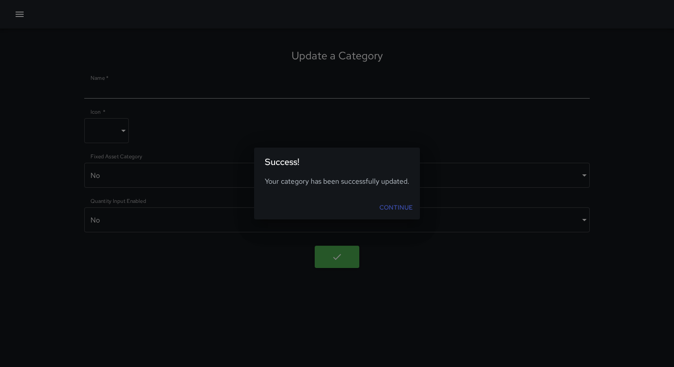
click at [394, 205] on link "Continue" at bounding box center [396, 207] width 41 height 16
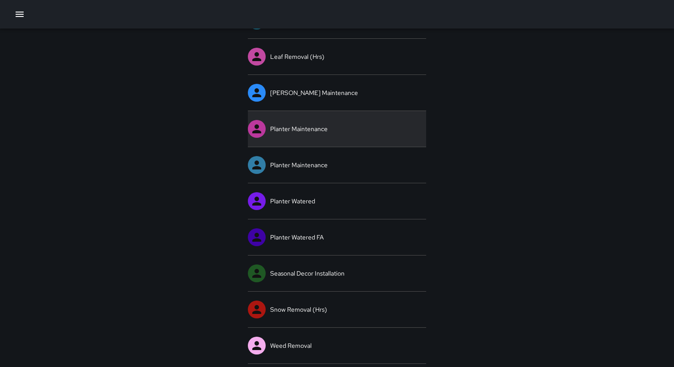
scroll to position [76, 0]
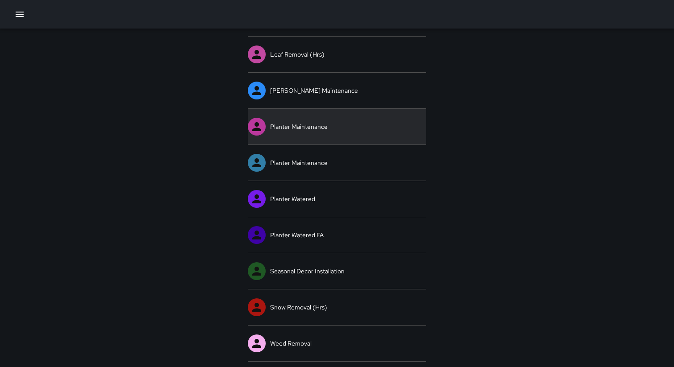
click at [291, 133] on link "Planter Maintenance" at bounding box center [337, 127] width 178 height 36
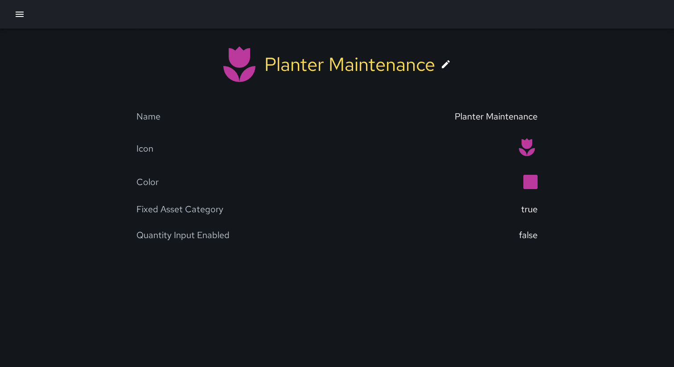
click at [448, 67] on icon at bounding box center [445, 64] width 11 height 11
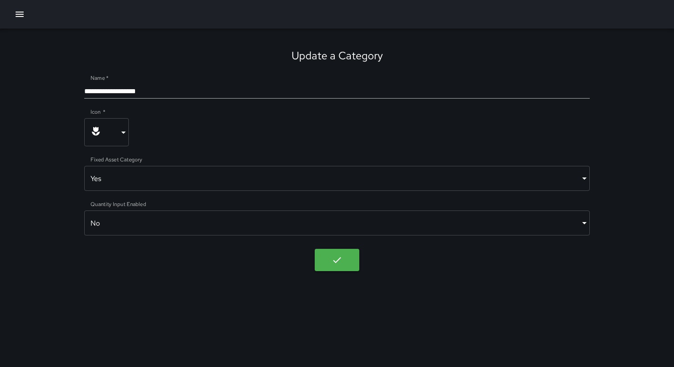
click at [297, 87] on input "**********" at bounding box center [336, 91] width 505 height 14
type input "**********"
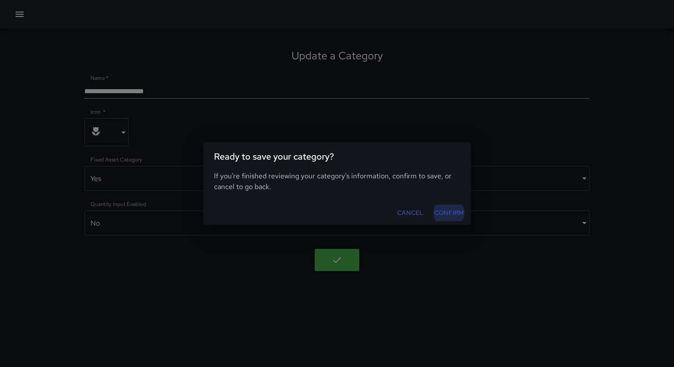
click at [456, 214] on button "Confirm" at bounding box center [449, 213] width 37 height 16
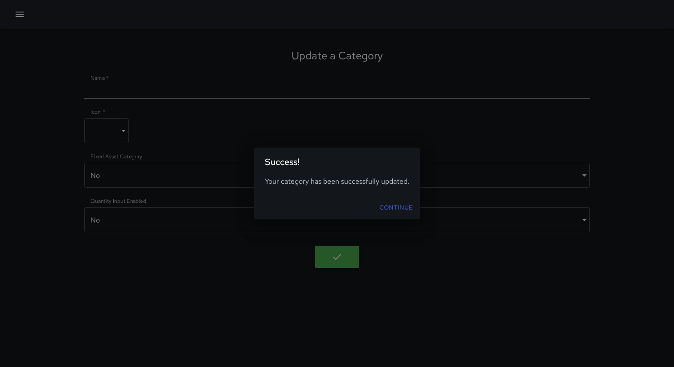
click at [392, 208] on link "Continue" at bounding box center [396, 207] width 41 height 16
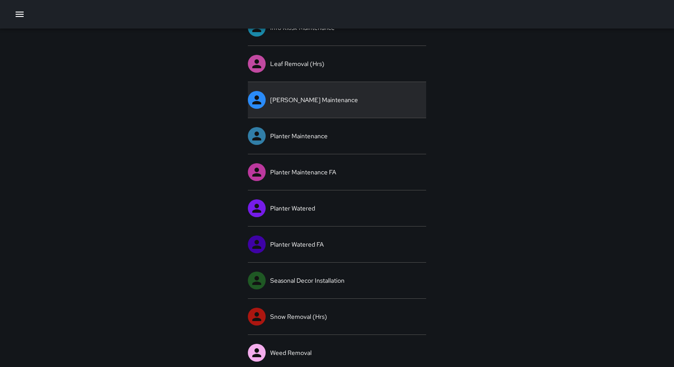
scroll to position [76, 0]
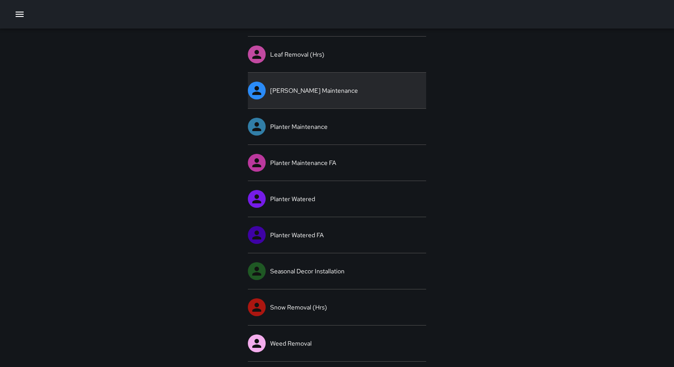
click at [329, 99] on link "[PERSON_NAME] Maintenance" at bounding box center [337, 91] width 178 height 36
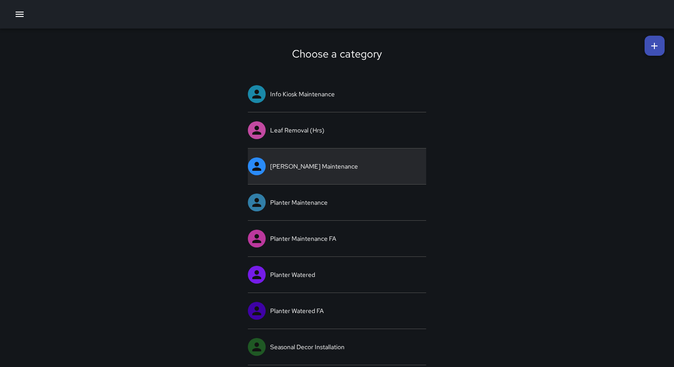
click at [362, 164] on link "[PERSON_NAME] Maintenance" at bounding box center [337, 166] width 178 height 36
click at [337, 177] on link "[PERSON_NAME] Maintenance" at bounding box center [337, 166] width 178 height 36
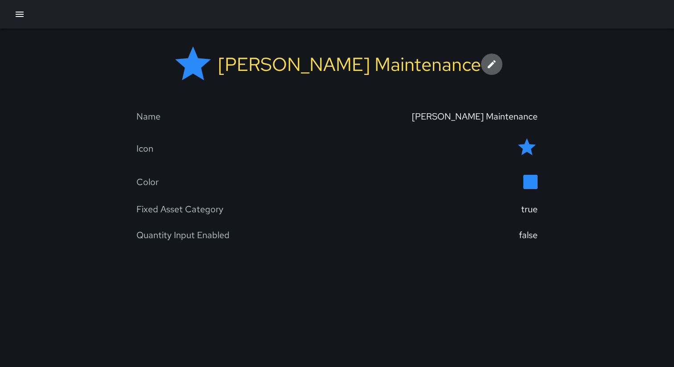
click at [486, 62] on icon at bounding box center [491, 64] width 11 height 11
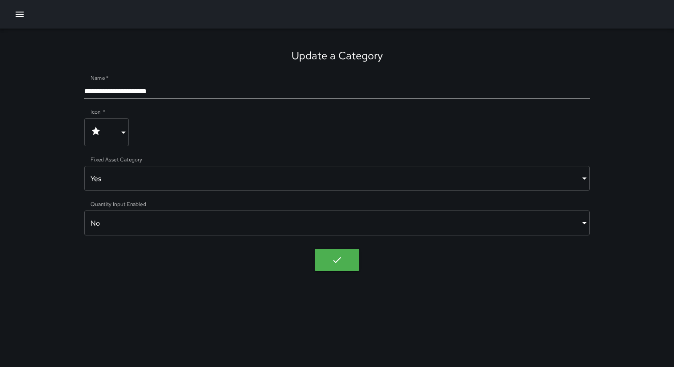
click at [219, 87] on input "**********" at bounding box center [336, 91] width 505 height 14
type input "**********"
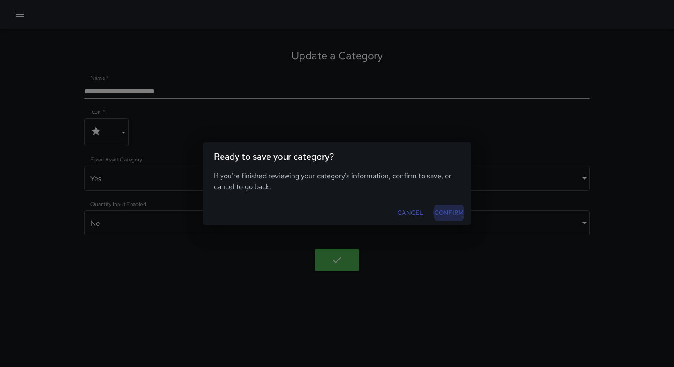
click at [450, 209] on button "Confirm" at bounding box center [449, 213] width 37 height 16
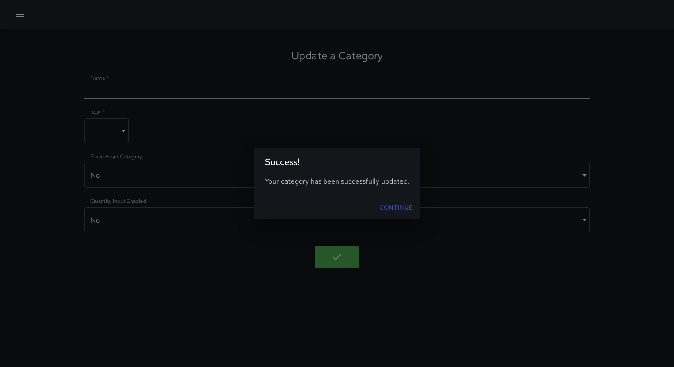
click at [398, 204] on link "Continue" at bounding box center [396, 207] width 41 height 16
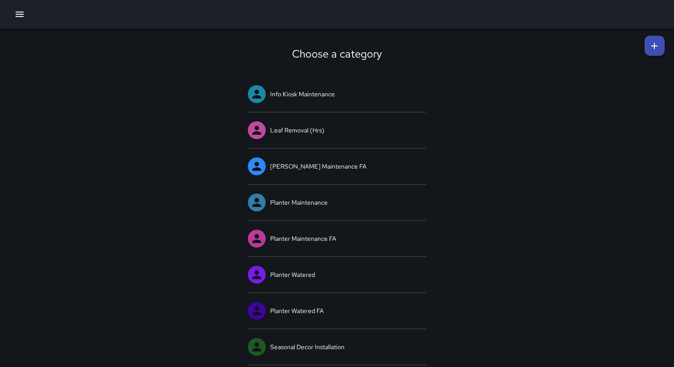
click at [502, 146] on div "Choose a category Info Kiosk Maintenance Leaf Removal (Hrs) Pier Banner Mainten…" at bounding box center [337, 237] width 674 height 416
click at [655, 45] on icon at bounding box center [654, 46] width 11 height 11
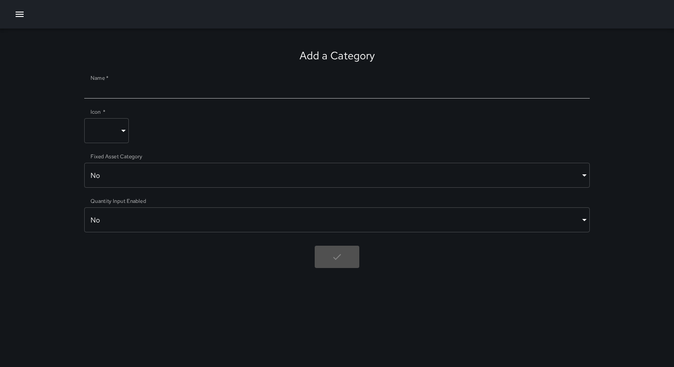
click at [135, 92] on input "Name   *" at bounding box center [336, 91] width 505 height 14
type input "**********"
click at [110, 131] on body "**********" at bounding box center [337, 183] width 674 height 367
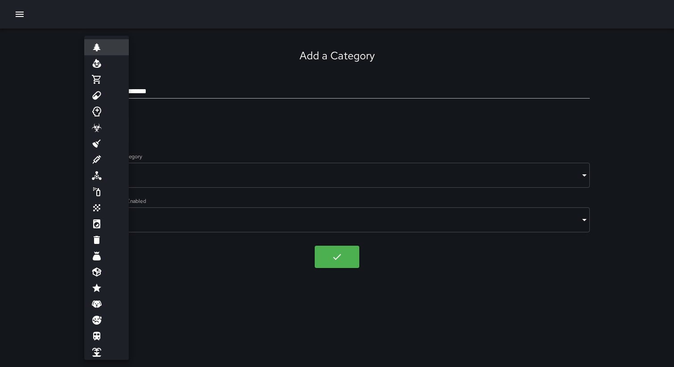
click at [111, 287] on li at bounding box center [106, 288] width 45 height 16
type input "****"
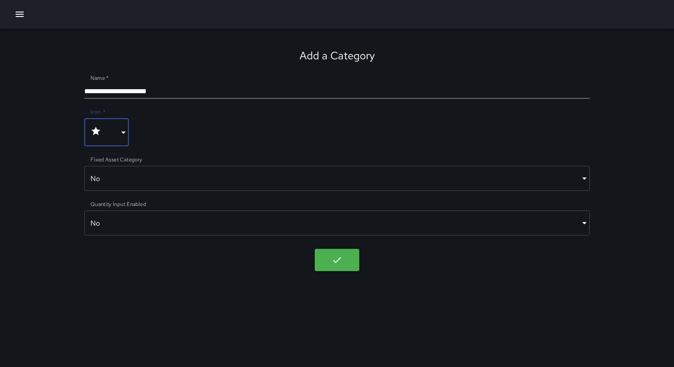
click at [188, 147] on div at bounding box center [336, 152] width 505 height 13
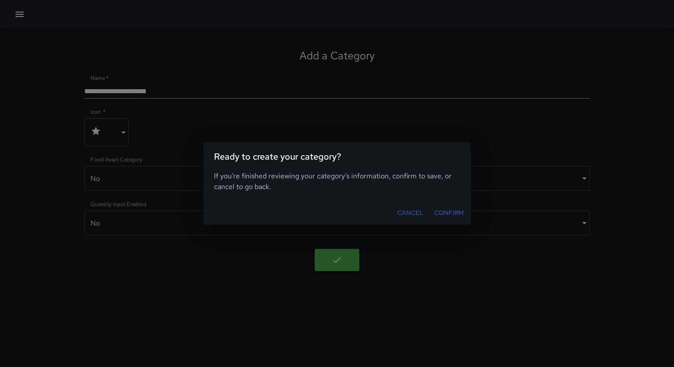
click at [447, 209] on button "Confirm" at bounding box center [449, 213] width 37 height 16
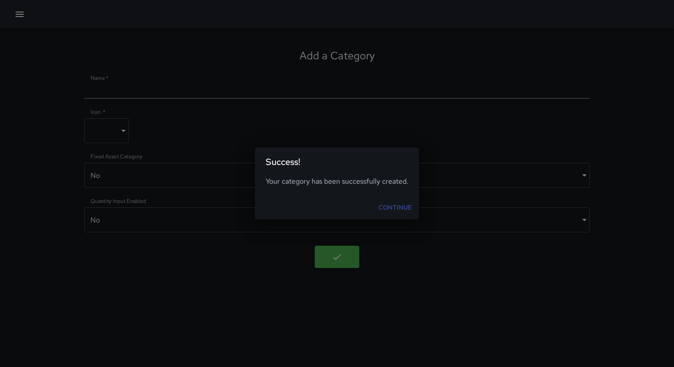
click at [398, 209] on link "Continue" at bounding box center [395, 207] width 41 height 16
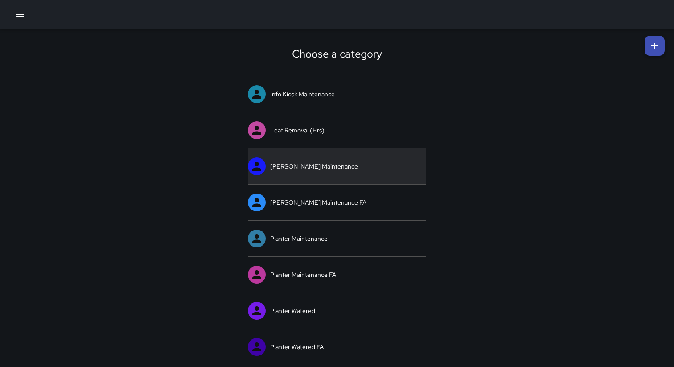
click at [306, 169] on link "[PERSON_NAME] Maintenance" at bounding box center [337, 166] width 178 height 36
click at [303, 168] on link "[PERSON_NAME] Maintenance" at bounding box center [337, 166] width 178 height 36
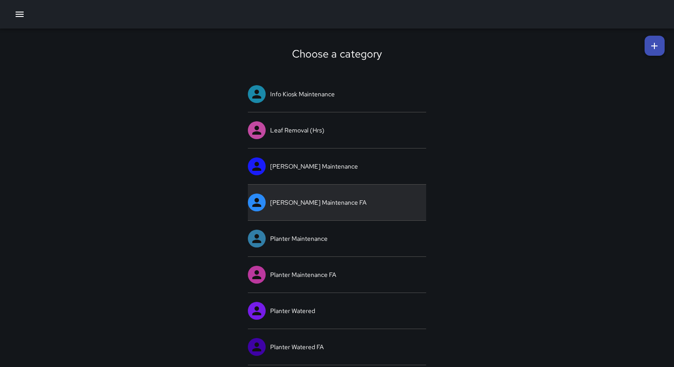
click at [301, 207] on link "[PERSON_NAME] Maintenance FA" at bounding box center [337, 203] width 178 height 36
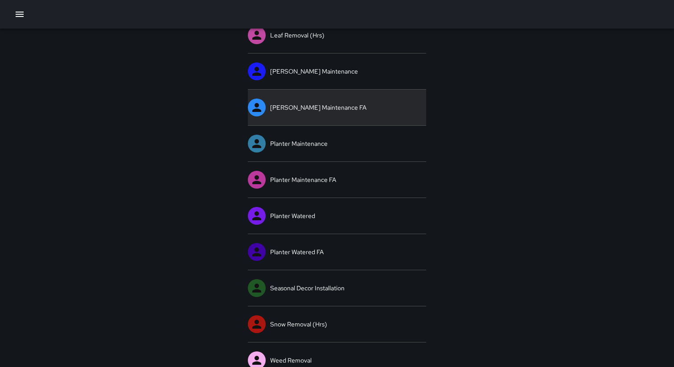
scroll to position [109, 0]
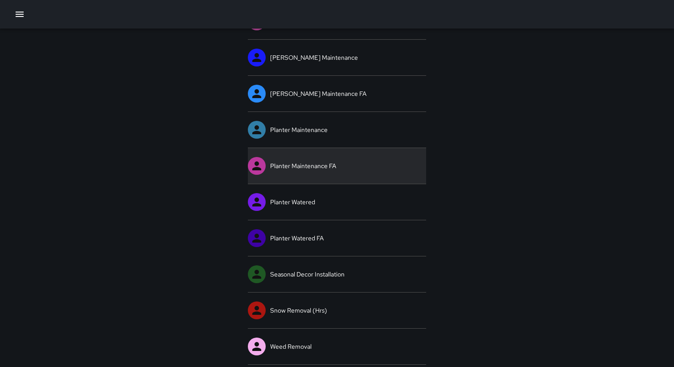
click at [300, 164] on link "Planter Maintenance FA" at bounding box center [337, 166] width 178 height 36
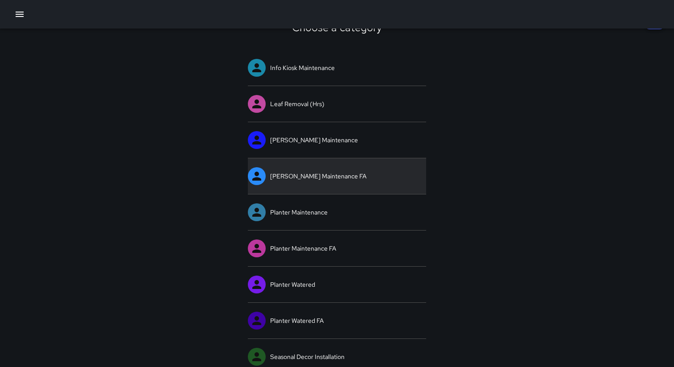
scroll to position [33, 0]
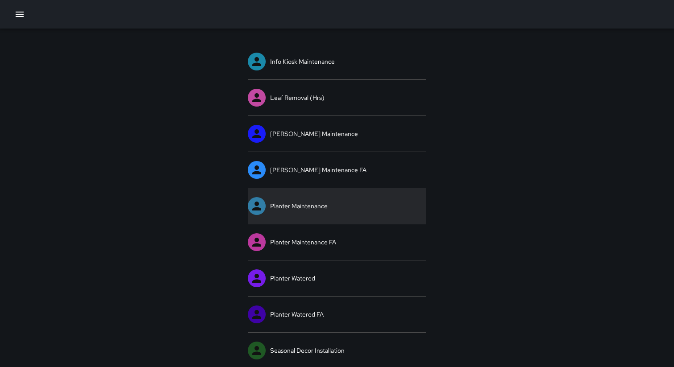
click at [281, 201] on link "Planter Maintenance" at bounding box center [337, 206] width 178 height 36
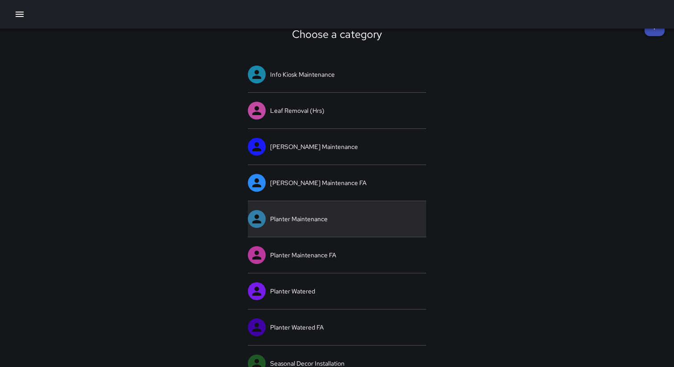
scroll to position [27, 0]
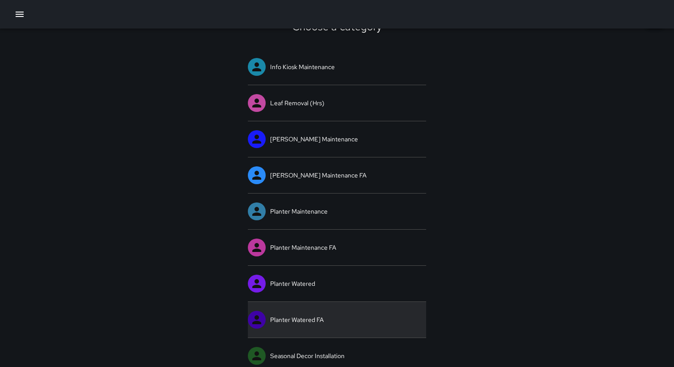
click at [316, 310] on link "Planter Watered FA" at bounding box center [337, 320] width 178 height 36
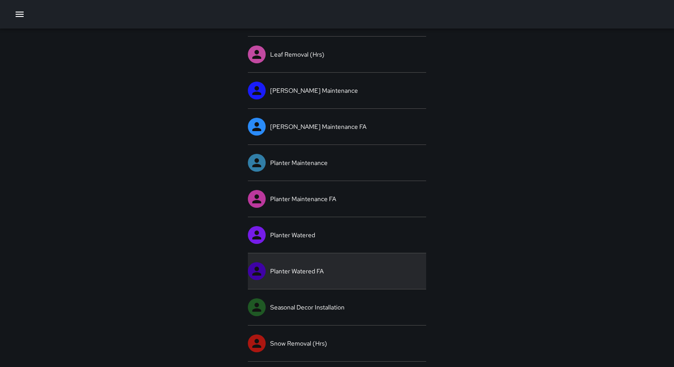
scroll to position [111, 0]
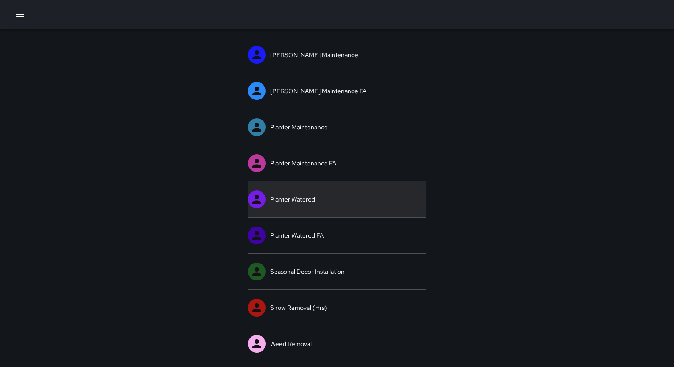
click at [287, 201] on link "Planter Watered" at bounding box center [337, 199] width 178 height 36
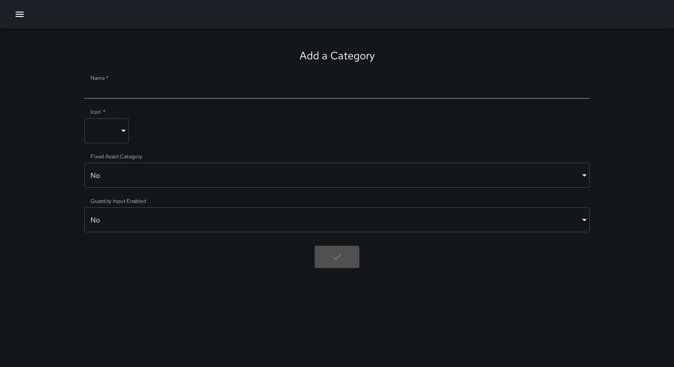
click at [19, 17] on icon "button" at bounding box center [19, 14] width 11 height 11
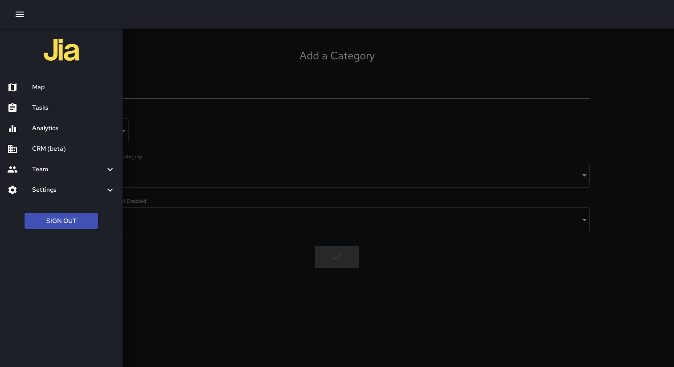
click at [56, 187] on h6 "Settings" at bounding box center [68, 190] width 73 height 10
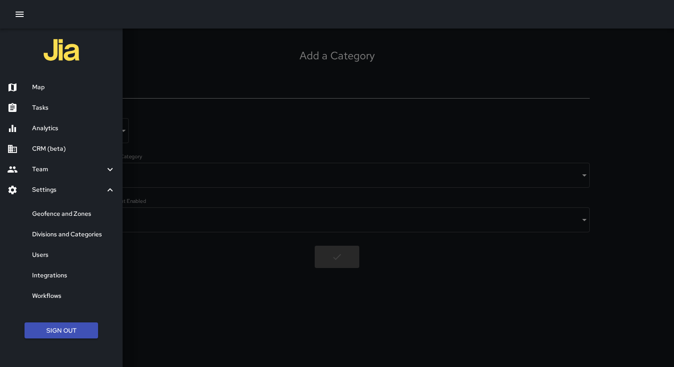
click at [66, 230] on h6 "Divisions and Categories" at bounding box center [73, 235] width 83 height 10
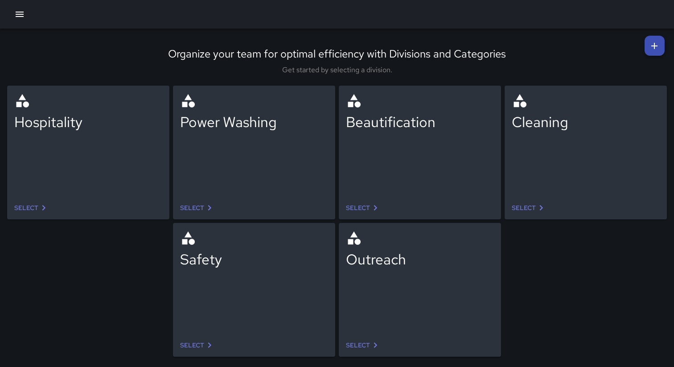
click at [527, 208] on link "Select" at bounding box center [529, 208] width 42 height 16
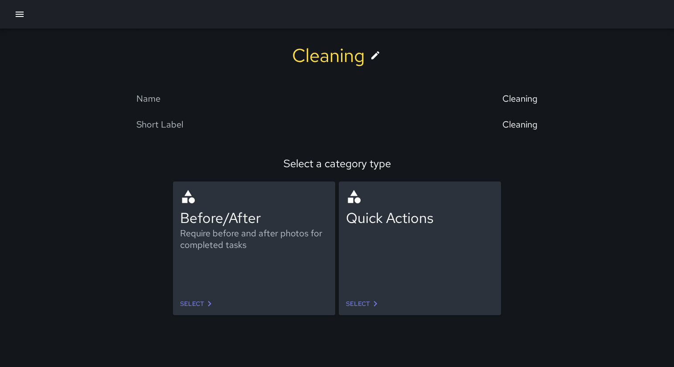
click at [207, 306] on icon at bounding box center [209, 303] width 11 height 11
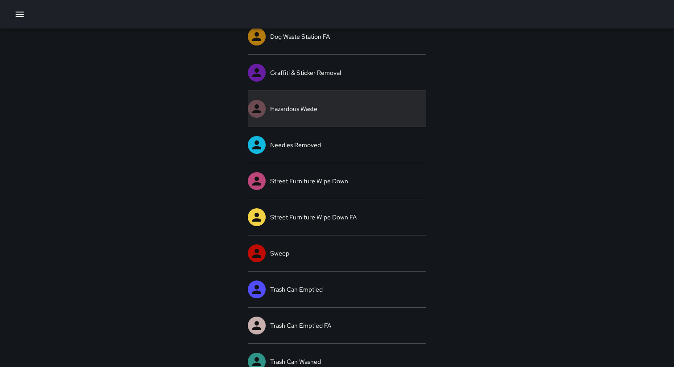
scroll to position [255, 0]
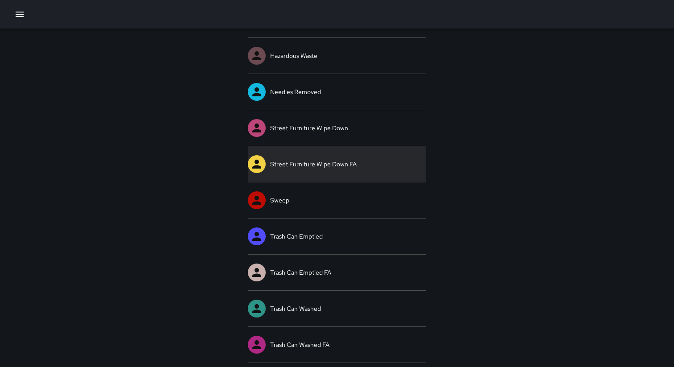
click at [309, 160] on link "Street Furniture Wipe Down FA" at bounding box center [337, 164] width 178 height 36
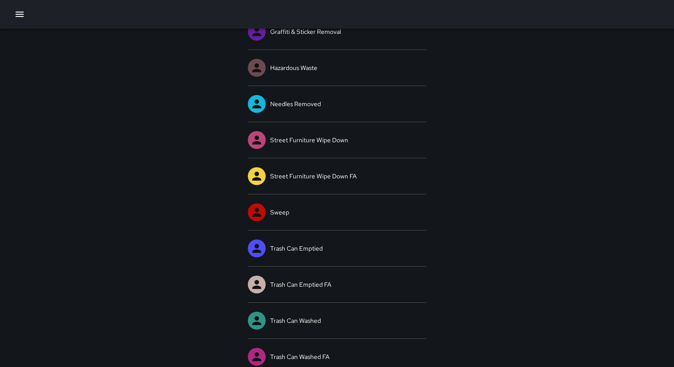
scroll to position [255, 0]
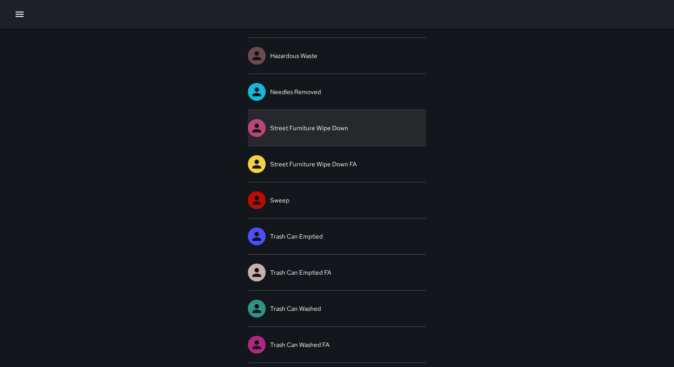
click at [291, 122] on link "Street Furniture Wipe Down" at bounding box center [337, 128] width 178 height 36
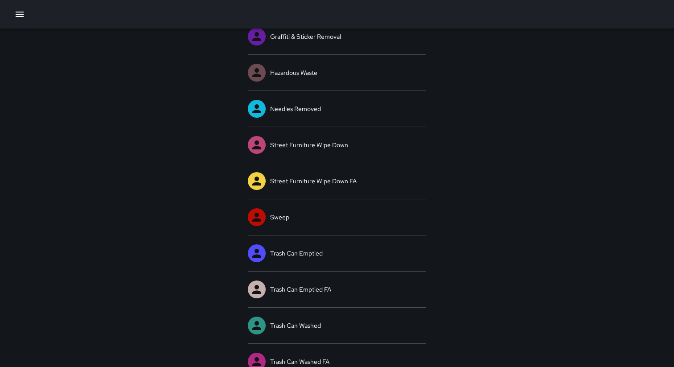
scroll to position [255, 0]
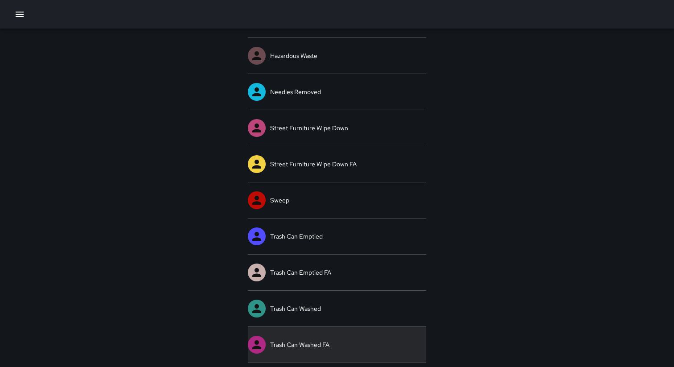
click at [295, 339] on link "Trash Can Washed FA" at bounding box center [337, 345] width 178 height 36
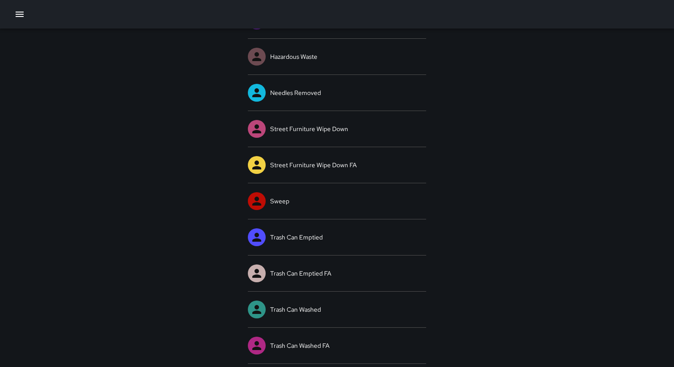
scroll to position [255, 0]
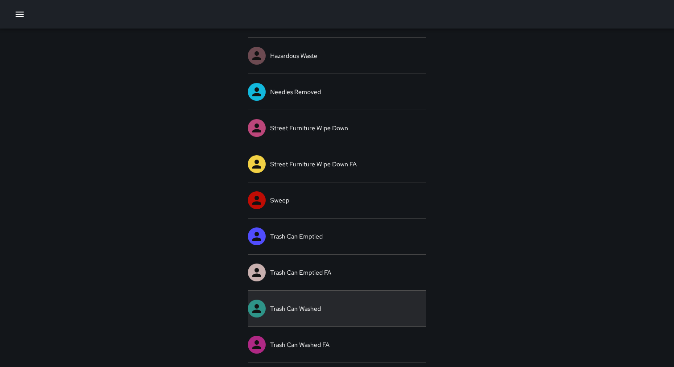
click at [281, 304] on link "Trash Can Washed" at bounding box center [337, 309] width 178 height 36
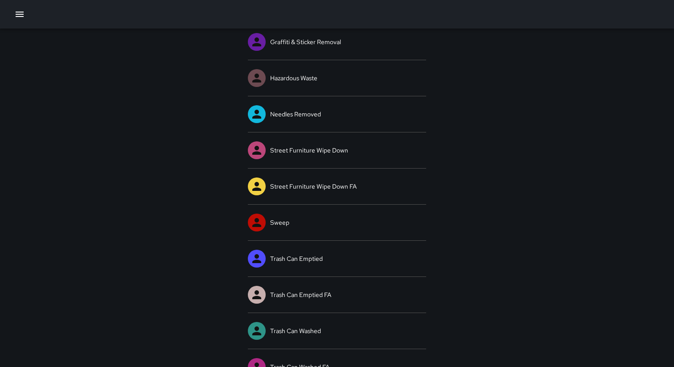
scroll to position [232, 0]
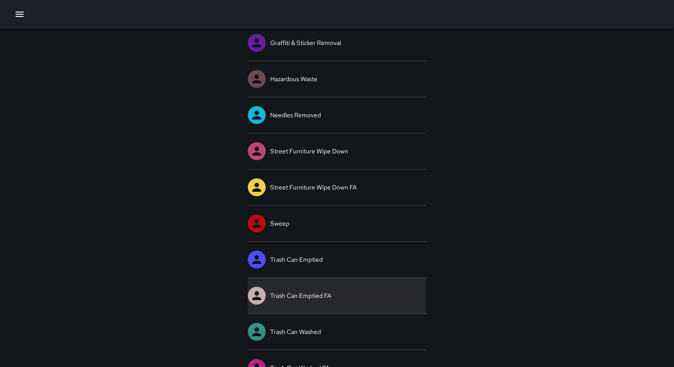
click at [300, 290] on link "Trash Can Emptied FA" at bounding box center [337, 296] width 178 height 36
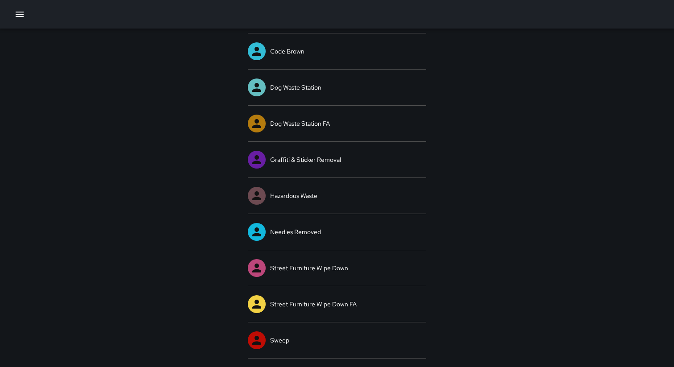
scroll to position [255, 0]
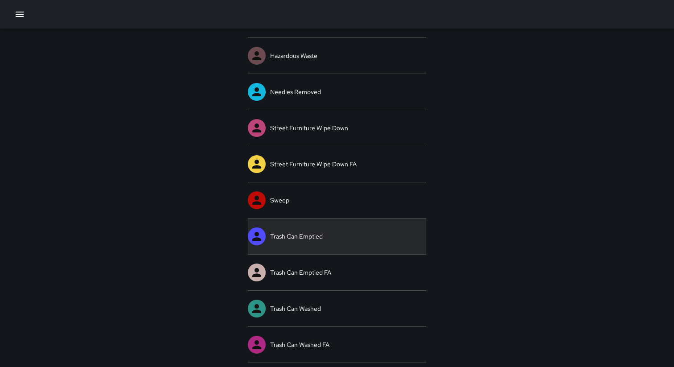
click at [286, 234] on link "Trash Can Emptied" at bounding box center [337, 236] width 178 height 36
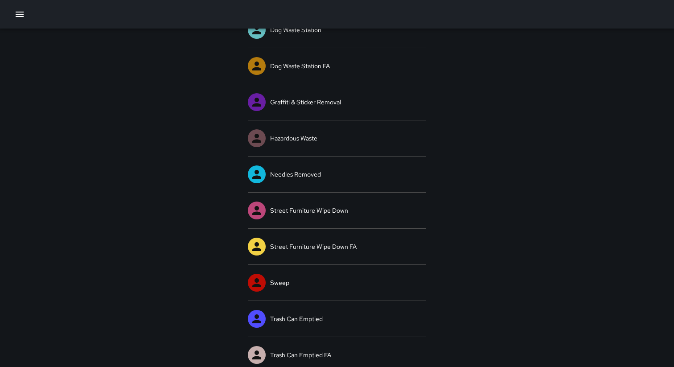
scroll to position [166, 0]
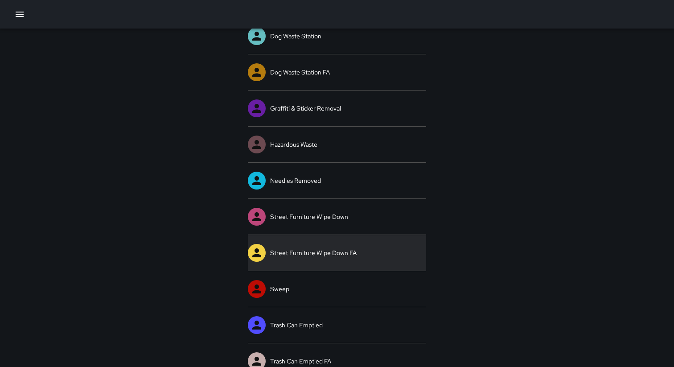
click at [316, 253] on link "Street Furniture Wipe Down FA" at bounding box center [337, 253] width 178 height 36
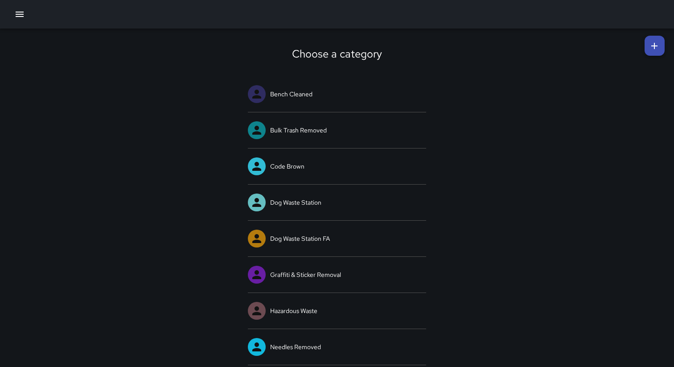
scroll to position [255, 0]
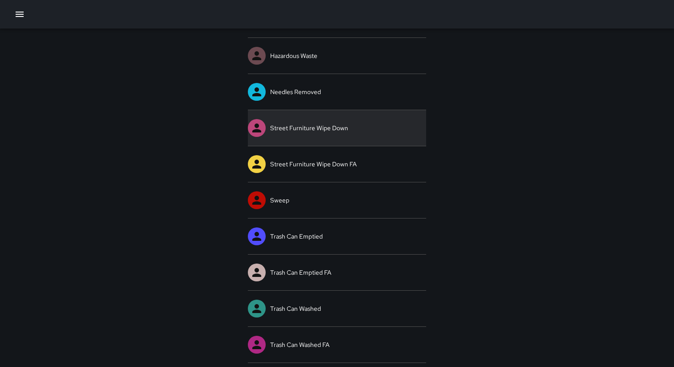
click at [316, 127] on link "Street Furniture Wipe Down" at bounding box center [337, 128] width 178 height 36
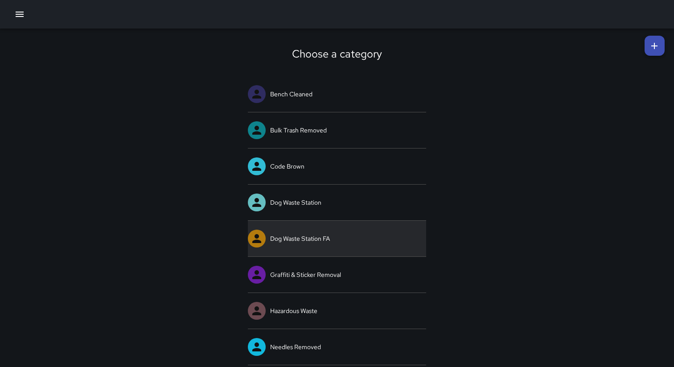
click at [331, 240] on link "Dog Waste Station FA" at bounding box center [337, 239] width 178 height 36
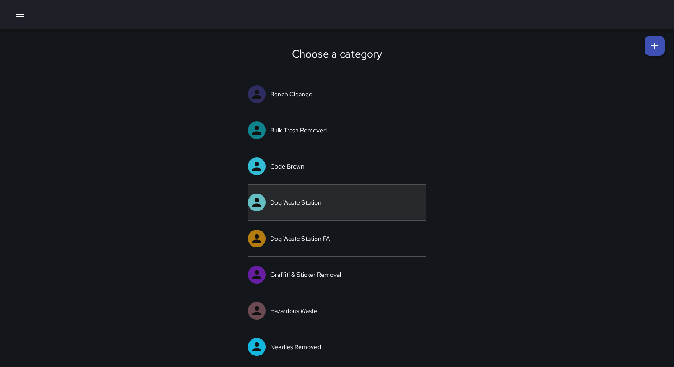
click at [296, 197] on link "Dog Waste Station" at bounding box center [337, 203] width 178 height 36
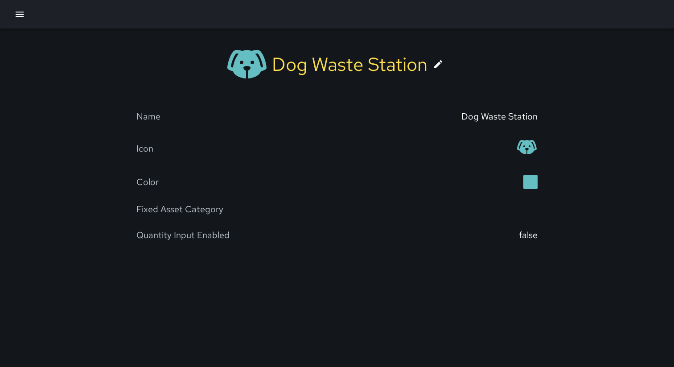
click at [441, 66] on icon at bounding box center [438, 64] width 11 height 11
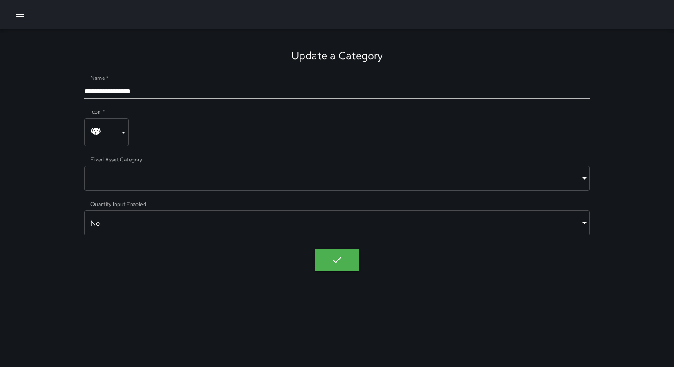
click at [304, 224] on body "**********" at bounding box center [337, 183] width 674 height 367
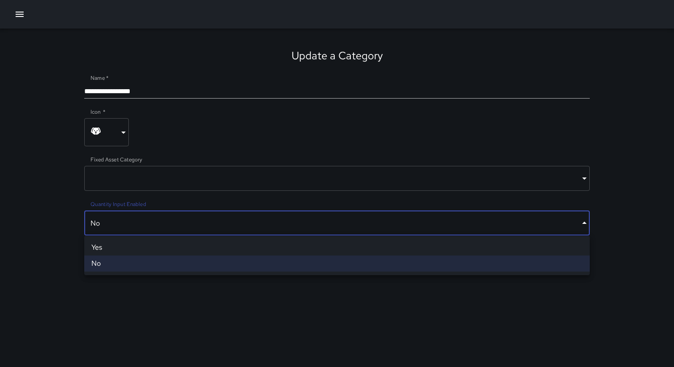
click at [286, 247] on li "Yes" at bounding box center [336, 247] width 505 height 16
type input "****"
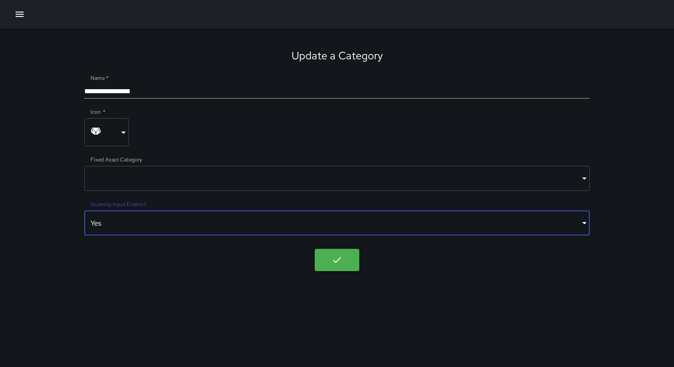
click at [330, 262] on body "**********" at bounding box center [337, 183] width 674 height 367
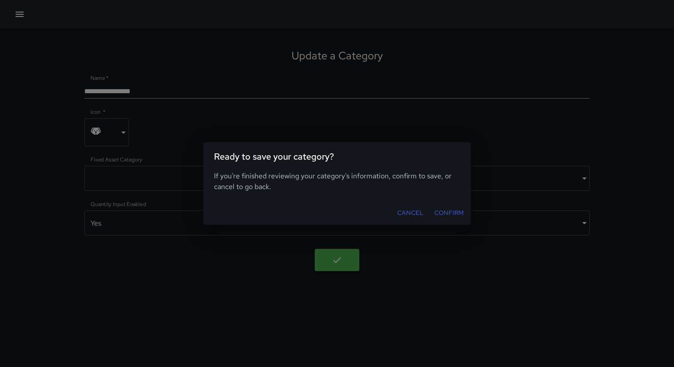
click at [450, 212] on button "Confirm" at bounding box center [449, 213] width 37 height 16
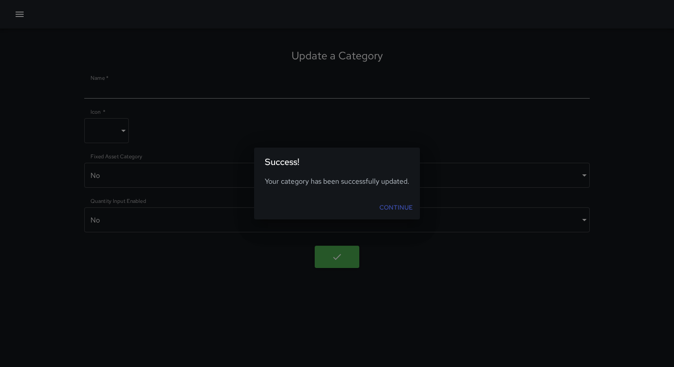
click at [390, 204] on link "Continue" at bounding box center [396, 207] width 41 height 16
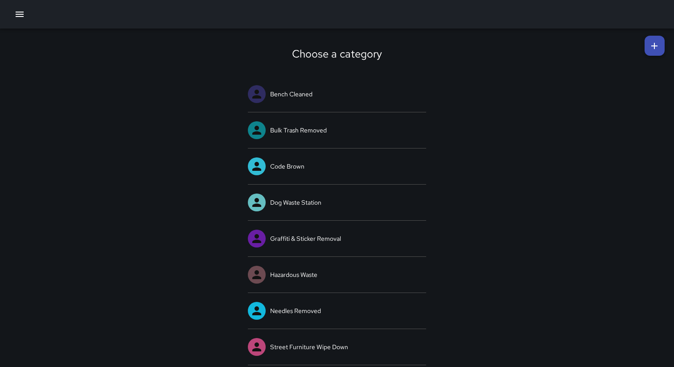
click at [25, 16] on button "button" at bounding box center [20, 14] width 18 height 18
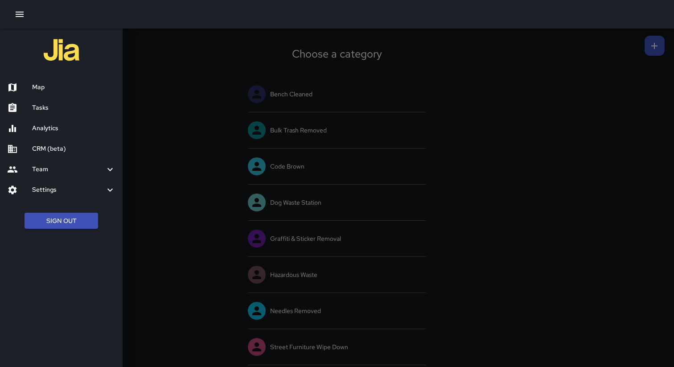
click at [66, 192] on h6 "Settings" at bounding box center [68, 190] width 73 height 10
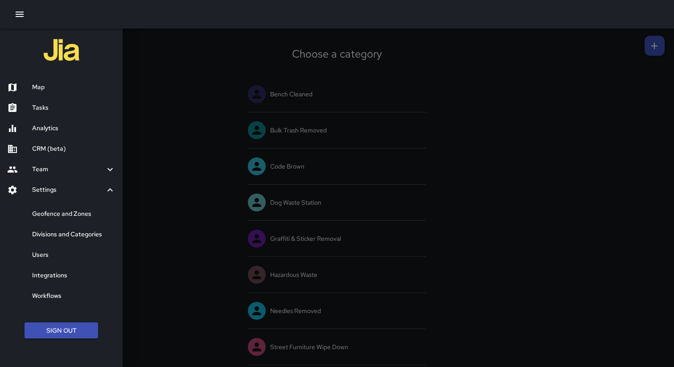
click at [69, 235] on h6 "Divisions and Categories" at bounding box center [73, 235] width 83 height 10
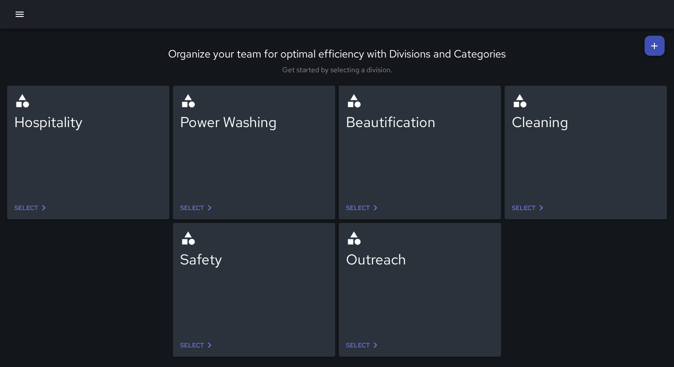
click at [359, 206] on link "Select" at bounding box center [363, 208] width 42 height 16
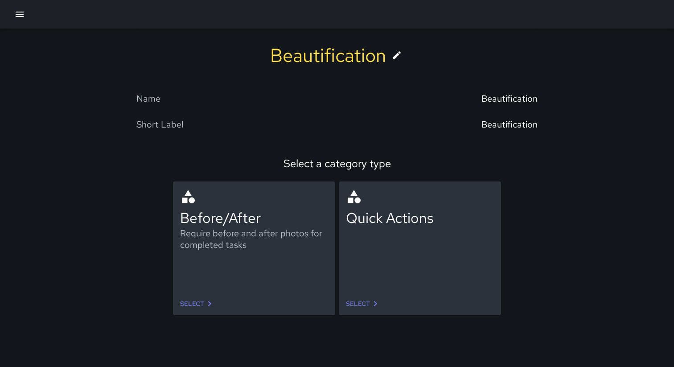
click at [191, 304] on link "Select" at bounding box center [198, 304] width 42 height 16
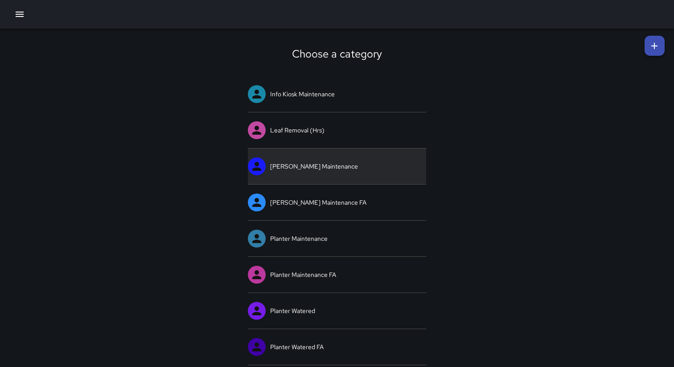
click at [324, 164] on link "[PERSON_NAME] Maintenance" at bounding box center [337, 166] width 178 height 36
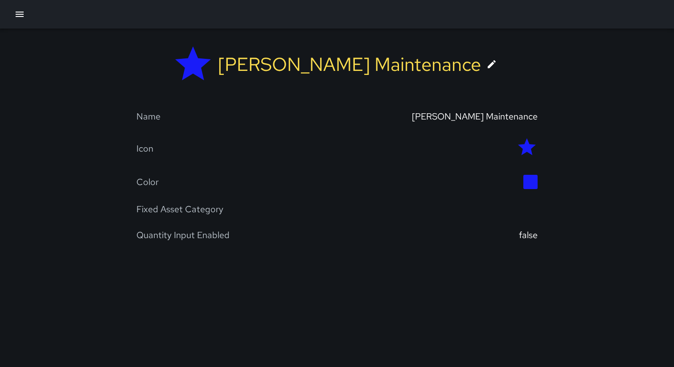
click at [486, 68] on icon at bounding box center [491, 64] width 11 height 11
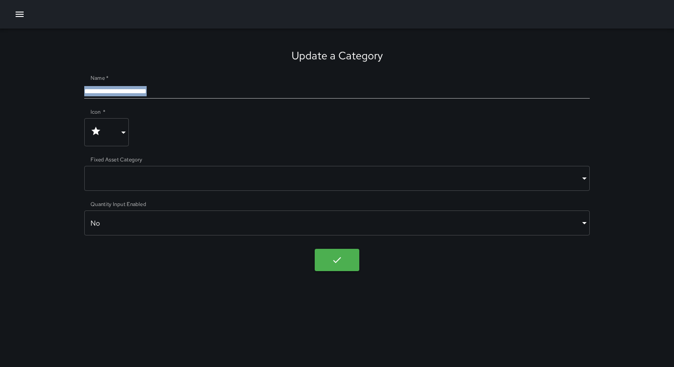
drag, startPoint x: 306, startPoint y: 103, endPoint x: 300, endPoint y: 94, distance: 11.1
click at [300, 95] on form "**********" at bounding box center [336, 163] width 505 height 171
click at [300, 94] on input "**********" at bounding box center [336, 91] width 505 height 14
click at [263, 263] on div "**********" at bounding box center [337, 160] width 674 height 263
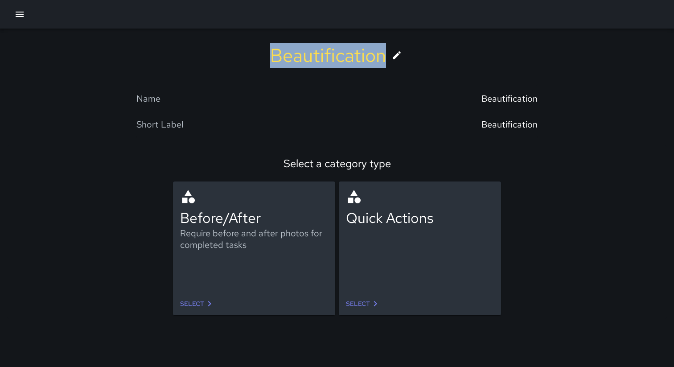
drag, startPoint x: 271, startPoint y: 54, endPoint x: 384, endPoint y: 57, distance: 113.2
click at [384, 57] on div "Beautification" at bounding box center [328, 55] width 116 height 25
copy div "Beautification"
click at [197, 303] on link "Select" at bounding box center [198, 304] width 42 height 16
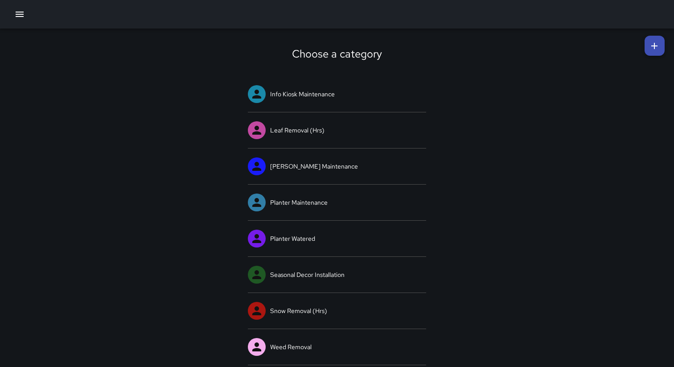
click at [20, 13] on icon "button" at bounding box center [19, 14] width 11 height 11
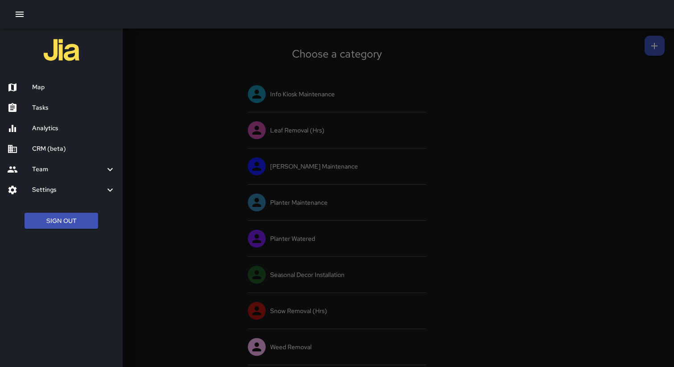
click at [38, 90] on h6 "Map" at bounding box center [73, 87] width 83 height 10
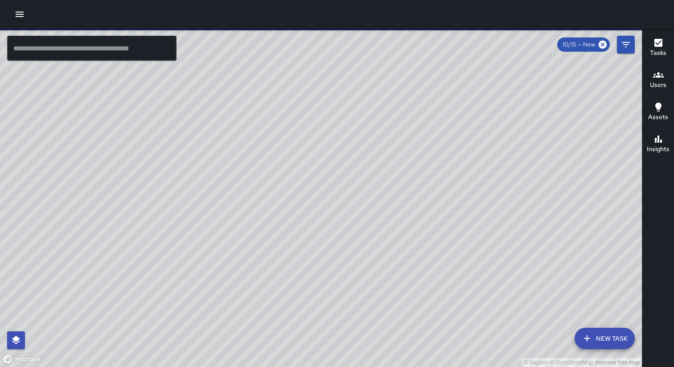
click at [621, 45] on icon "Filters" at bounding box center [625, 44] width 11 height 11
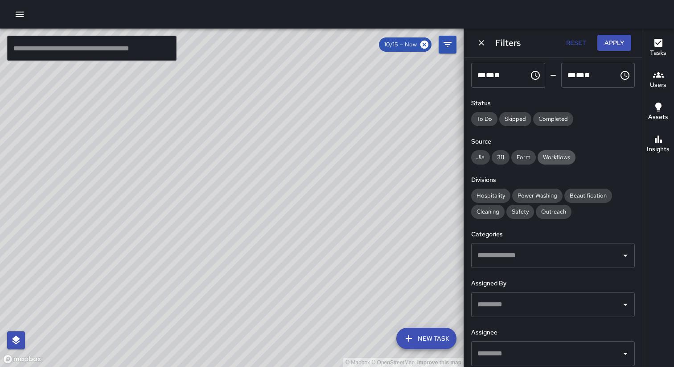
scroll to position [92, 0]
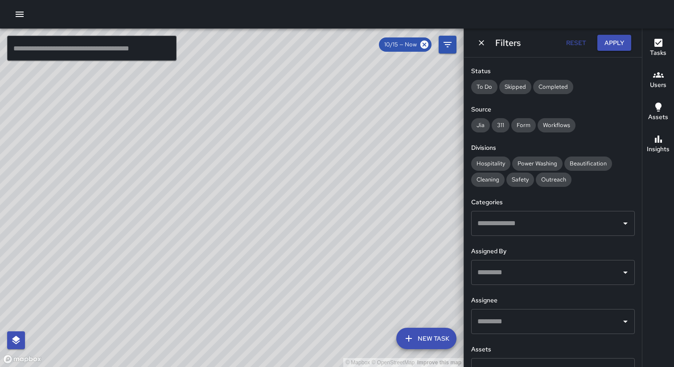
click at [514, 229] on input "text" at bounding box center [546, 223] width 142 height 17
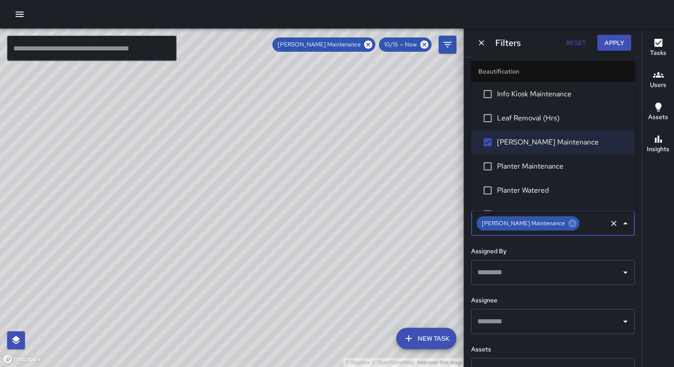
click at [612, 39] on button "Apply" at bounding box center [614, 43] width 34 height 16
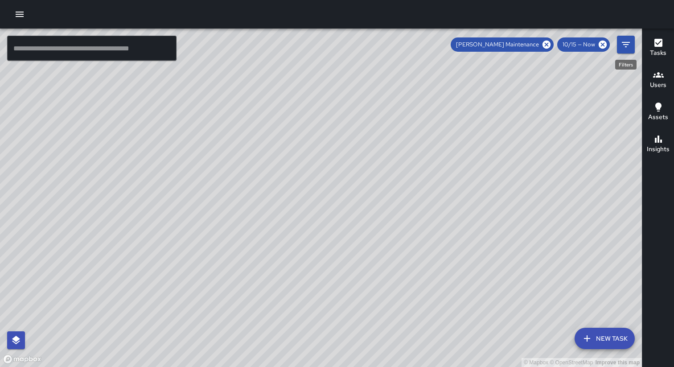
click at [622, 41] on icon "Filters" at bounding box center [625, 44] width 11 height 11
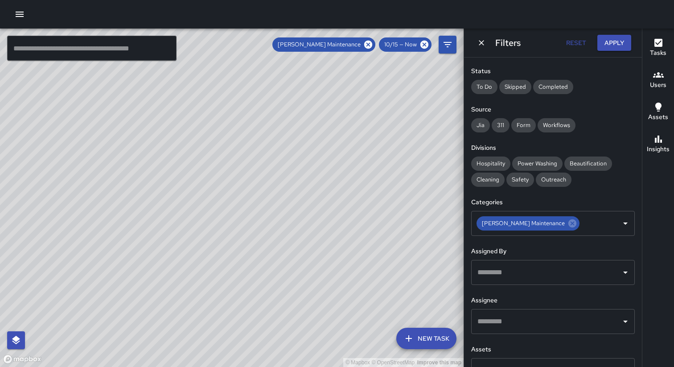
scroll to position [0, 0]
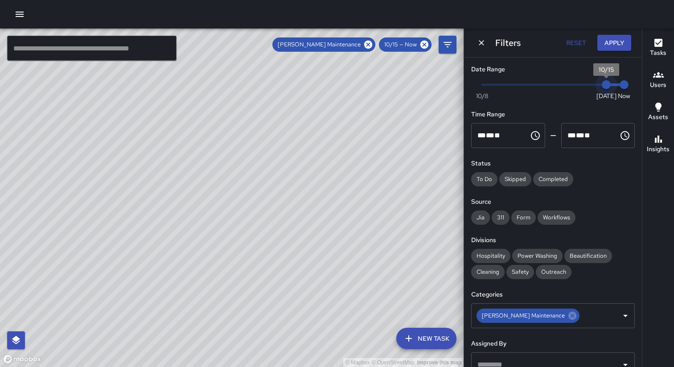
type input "*"
drag, startPoint x: 605, startPoint y: 81, endPoint x: 427, endPoint y: 80, distance: 177.4
click at [427, 80] on div "© Mapbox © OpenStreetMap Improve this map ​ New Task Pier Banner Maintenance 10…" at bounding box center [337, 198] width 674 height 338
click at [620, 37] on button "Apply" at bounding box center [614, 43] width 34 height 16
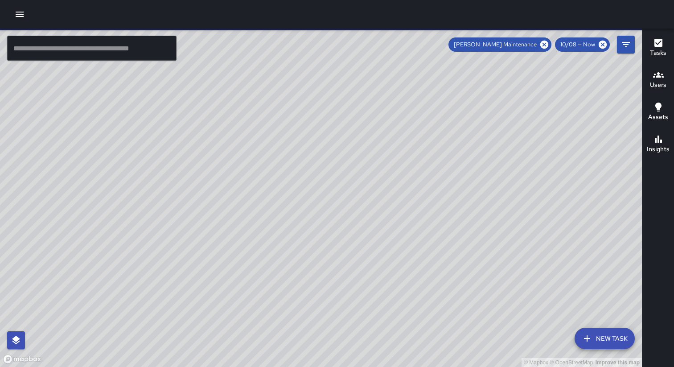
drag, startPoint x: 546, startPoint y: 168, endPoint x: 520, endPoint y: 188, distance: 32.7
click at [520, 188] on div "© Mapbox © OpenStreetMap Improve this map" at bounding box center [321, 198] width 642 height 338
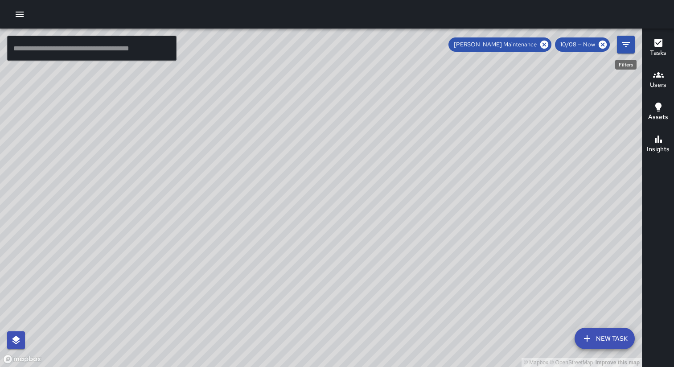
click at [625, 43] on icon "Filters" at bounding box center [625, 44] width 11 height 11
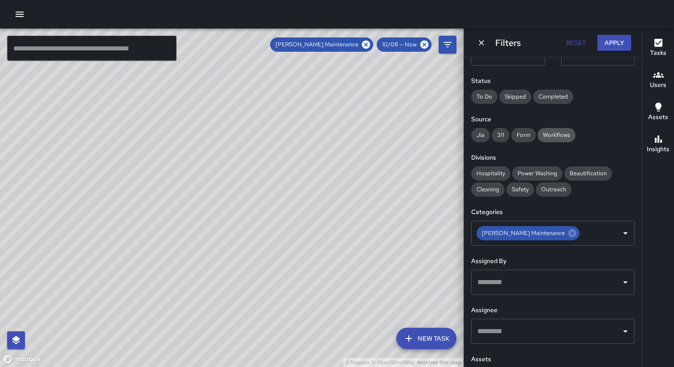
scroll to position [115, 0]
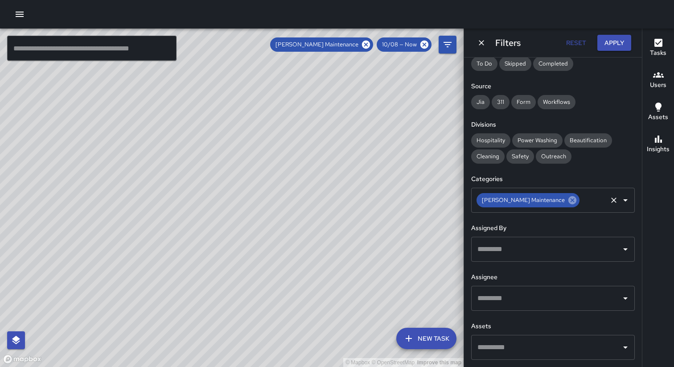
click at [567, 205] on icon at bounding box center [572, 200] width 10 height 10
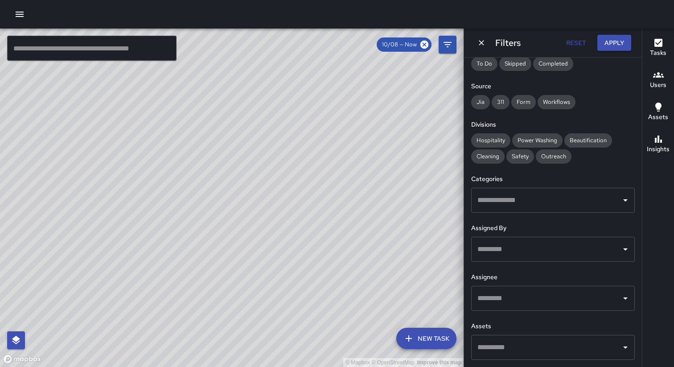
click at [550, 203] on input "text" at bounding box center [546, 200] width 142 height 17
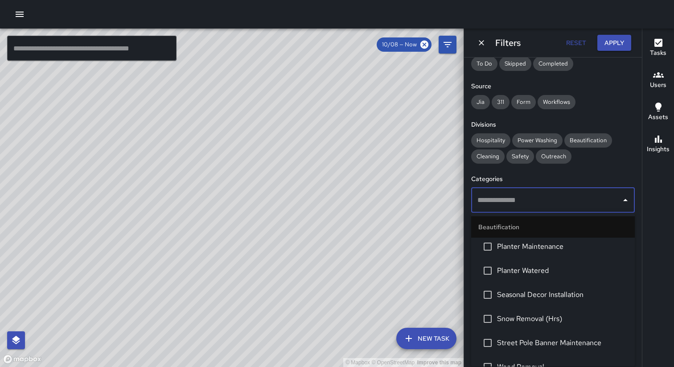
scroll to position [80, 0]
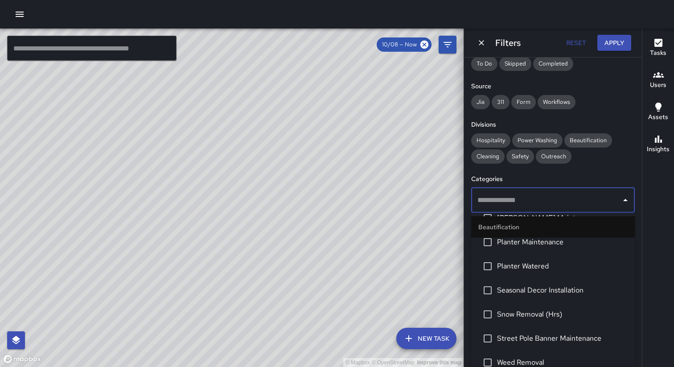
click at [528, 264] on span "Planter Watered" at bounding box center [562, 266] width 131 height 11
